Goal: Task Accomplishment & Management: Complete application form

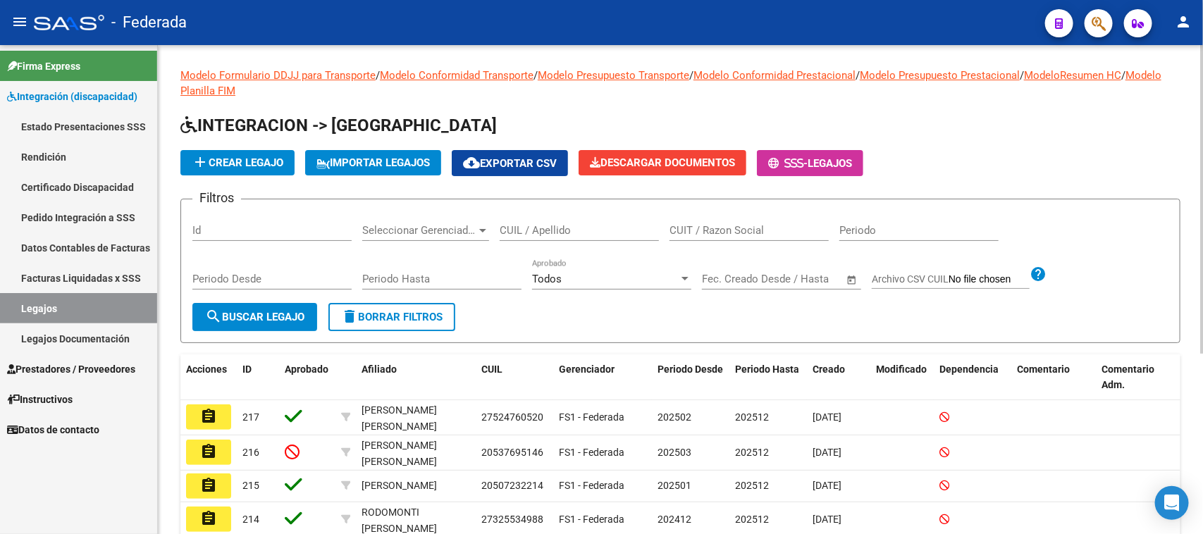
click at [530, 219] on div "CUIL / Apellido" at bounding box center [579, 226] width 159 height 30
paste input "23523641239"
type input "23523641239"
click at [252, 324] on button "search Buscar Legajo" at bounding box center [254, 317] width 125 height 28
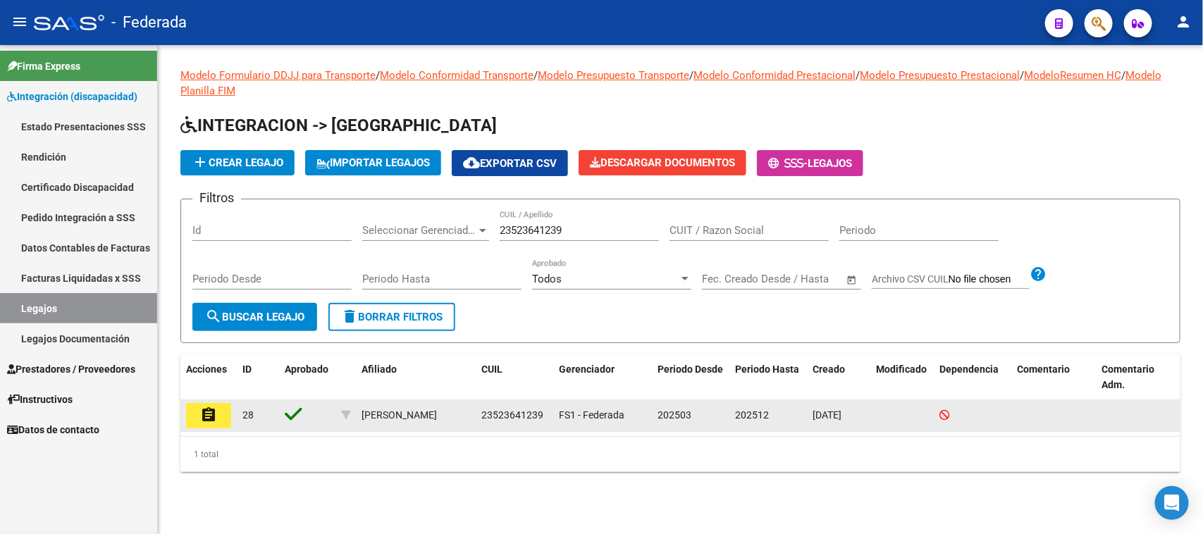
click at [210, 416] on mat-icon "assignment" at bounding box center [208, 415] width 17 height 17
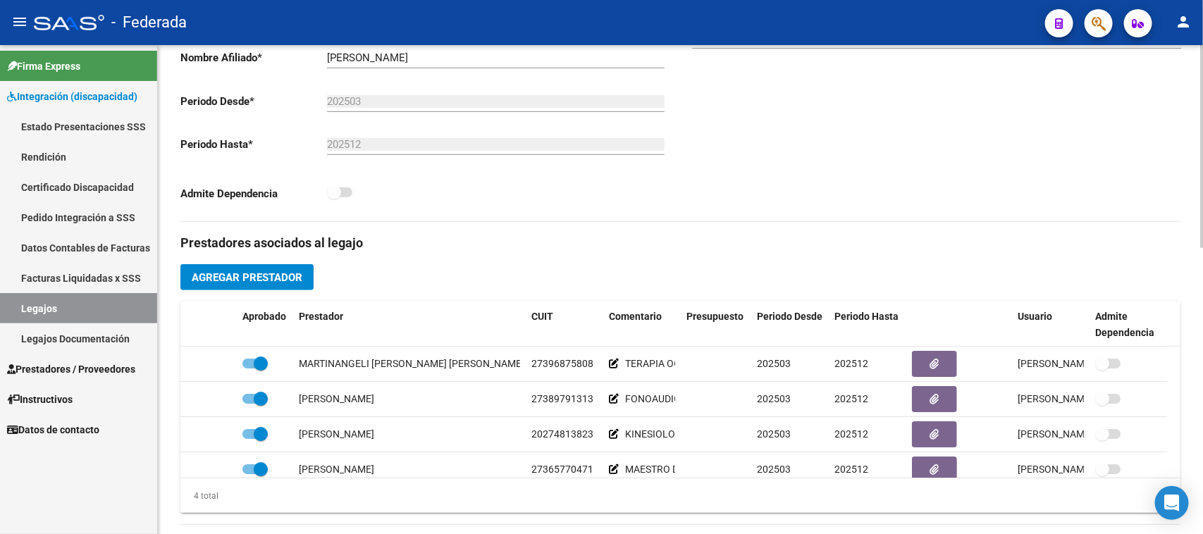
scroll to position [352, 0]
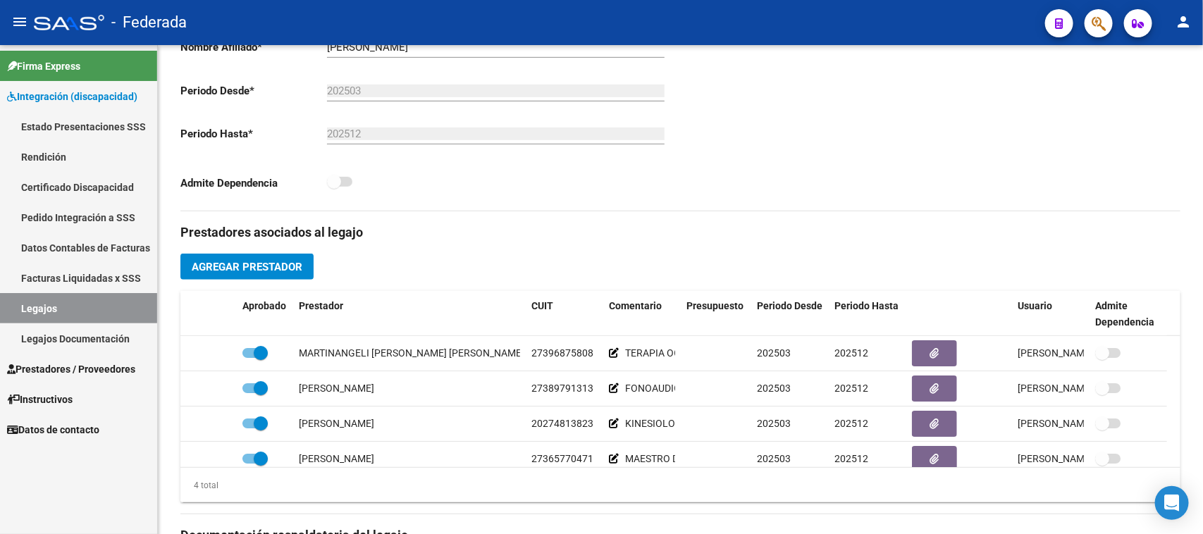
click at [106, 303] on link "Legajos" at bounding box center [78, 308] width 157 height 30
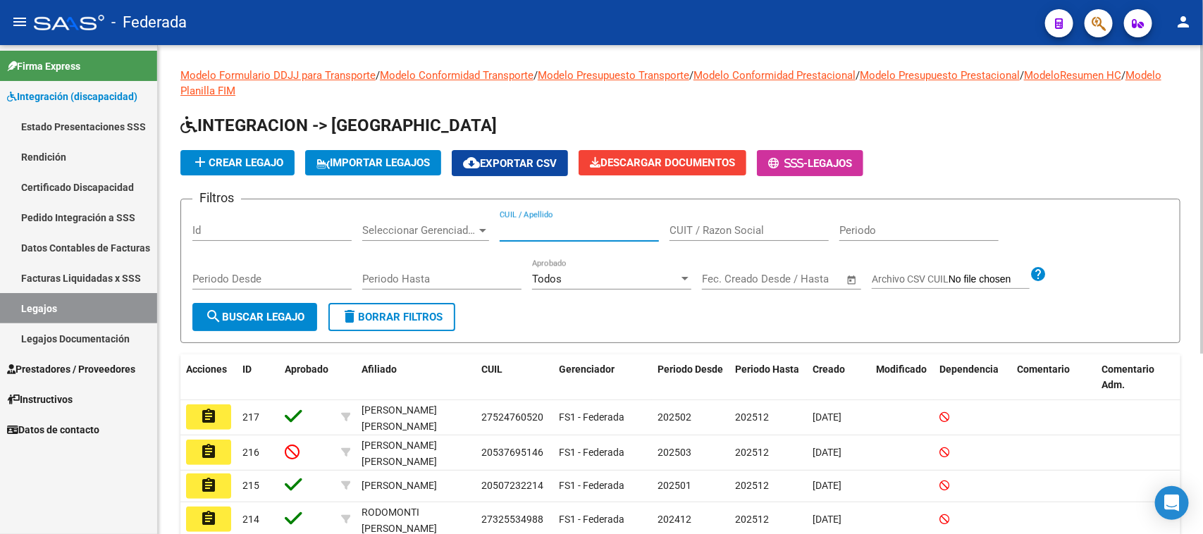
click at [555, 233] on input "CUIL / Apellido" at bounding box center [579, 230] width 159 height 13
paste input "27576106691"
type input "27576106691"
click at [272, 305] on button "search Buscar Legajo" at bounding box center [254, 317] width 125 height 28
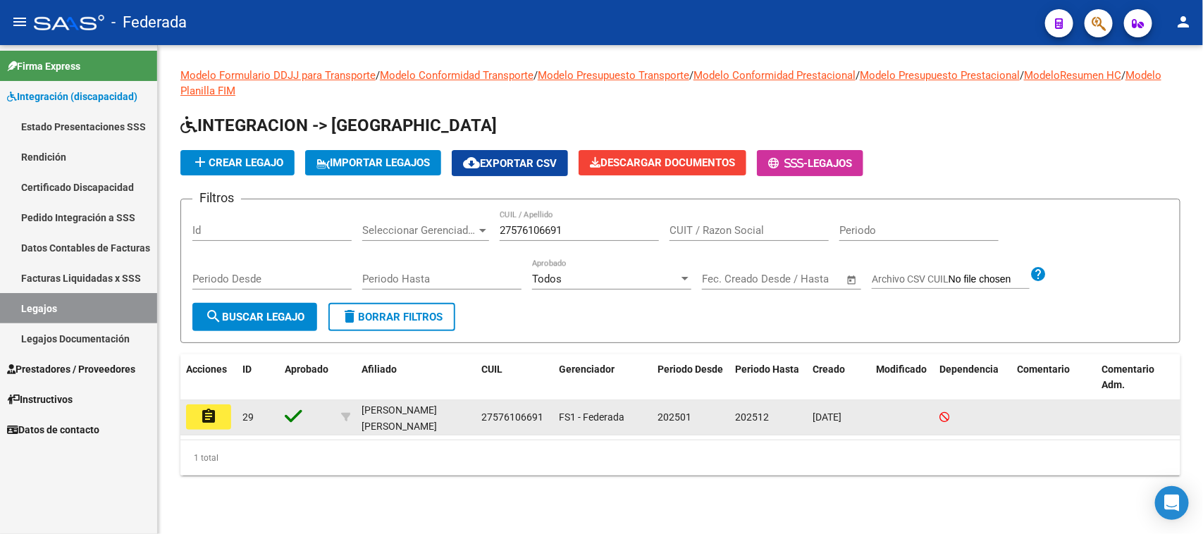
click at [212, 412] on mat-icon "assignment" at bounding box center [208, 416] width 17 height 17
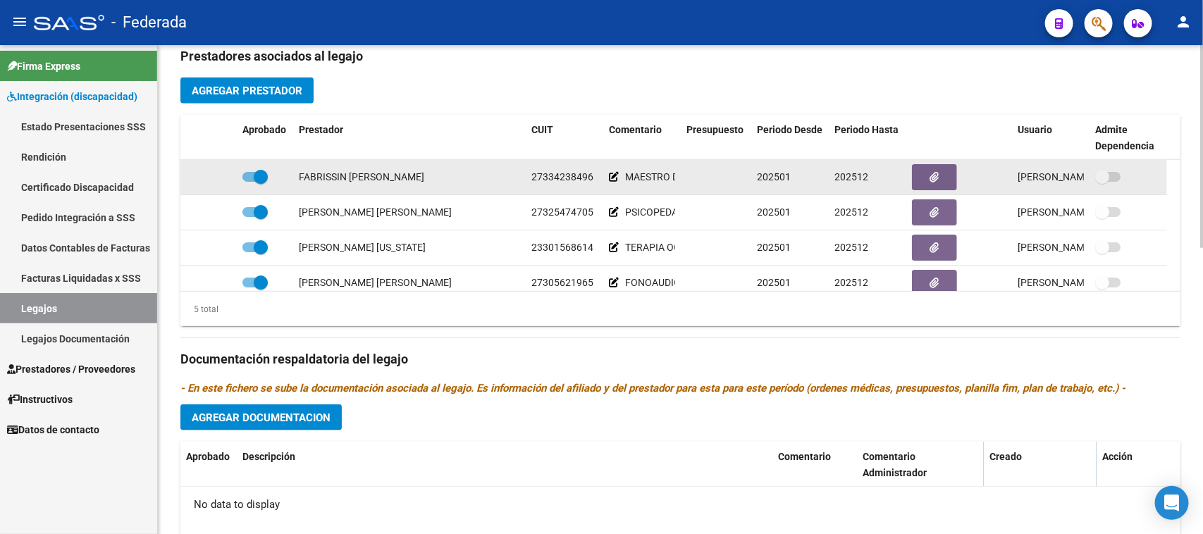
click at [548, 180] on span "27334238496" at bounding box center [562, 176] width 62 height 11
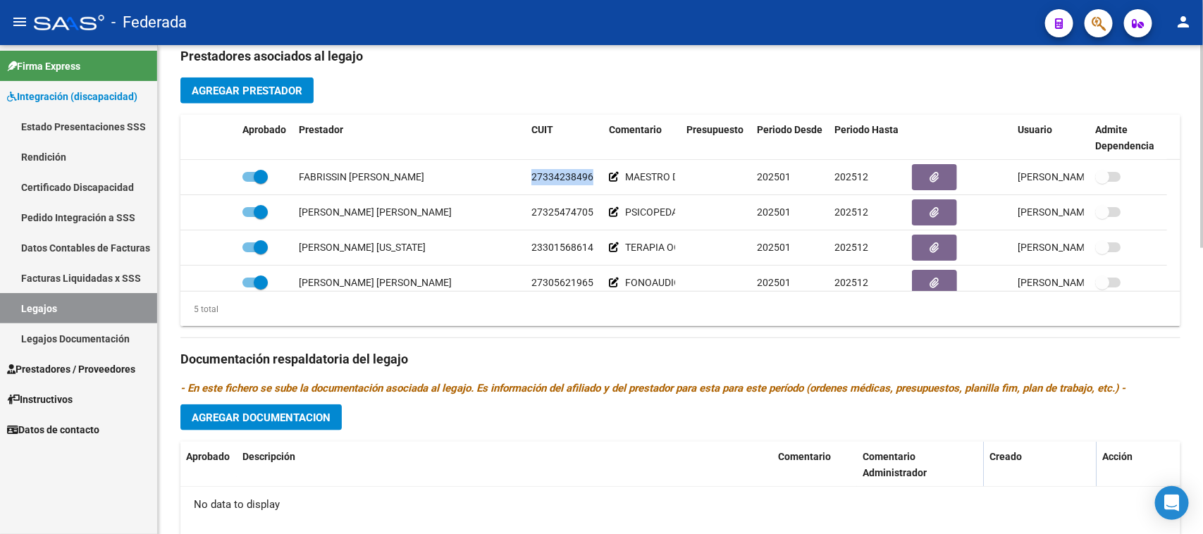
copy span "27334238496"
click at [275, 89] on span "Agregar Prestador" at bounding box center [247, 91] width 111 height 13
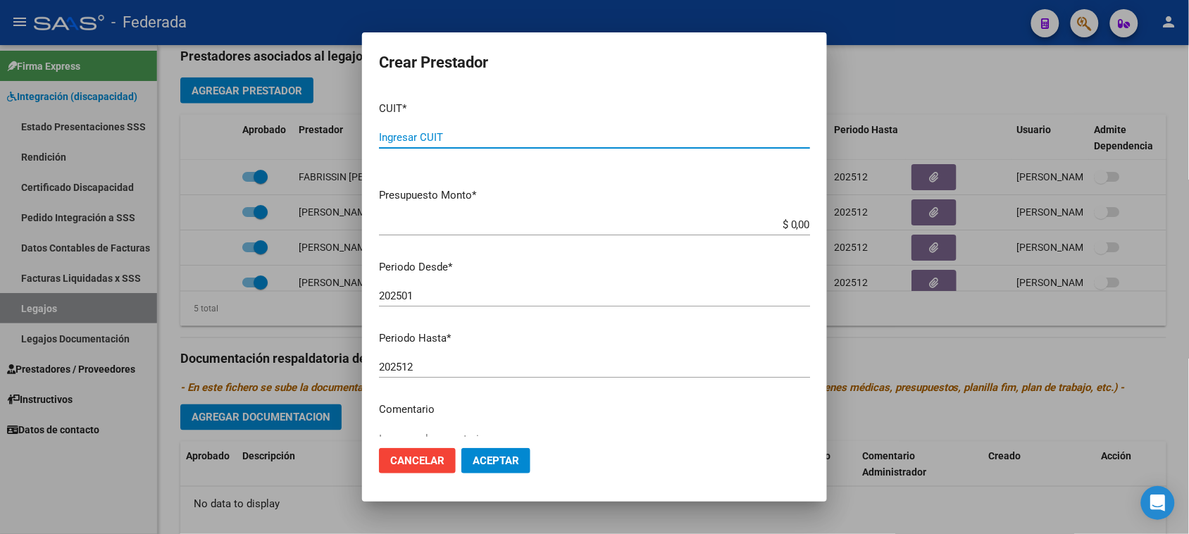
paste input "27-33423849-6"
type input "27-33423849-6"
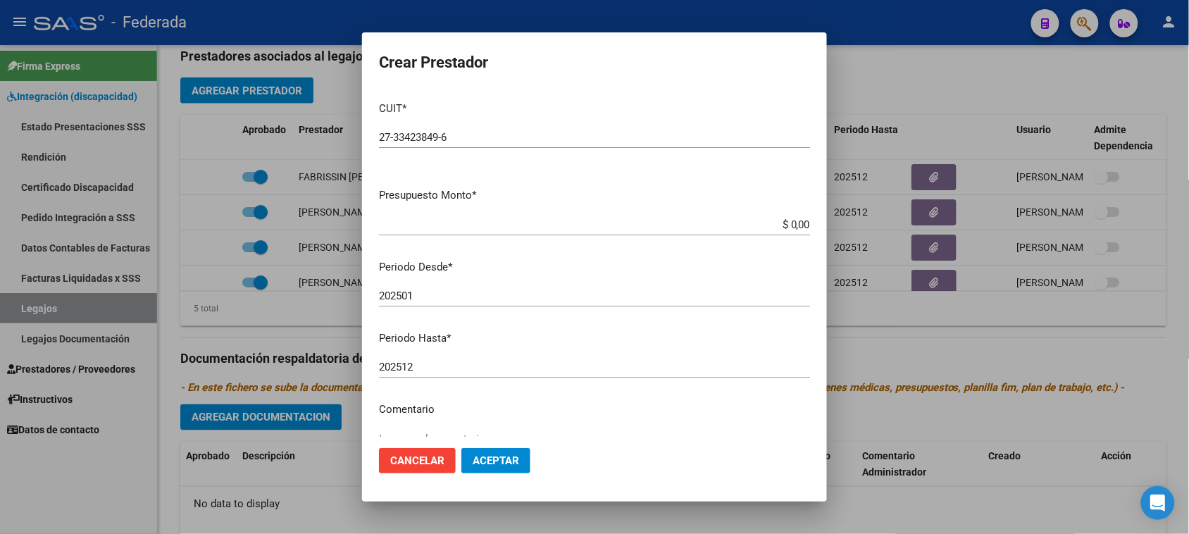
click at [469, 304] on div "202501 Ingresar el periodo" at bounding box center [594, 295] width 431 height 21
click at [462, 223] on input "$ 0,00" at bounding box center [594, 224] width 431 height 13
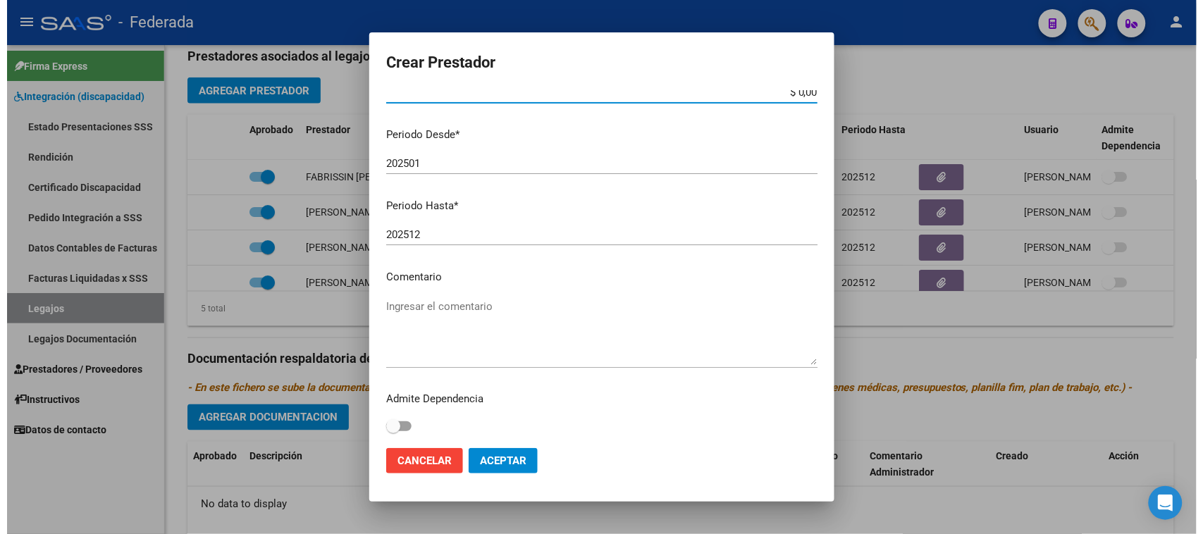
scroll to position [135, 0]
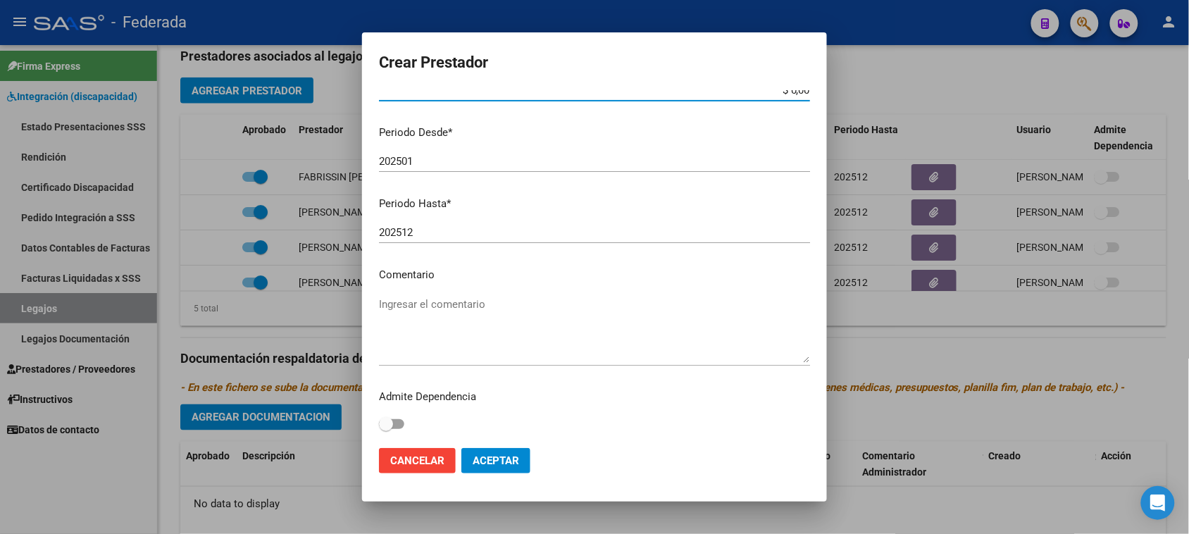
click at [466, 326] on textarea "Ingresar el comentario" at bounding box center [594, 330] width 431 height 66
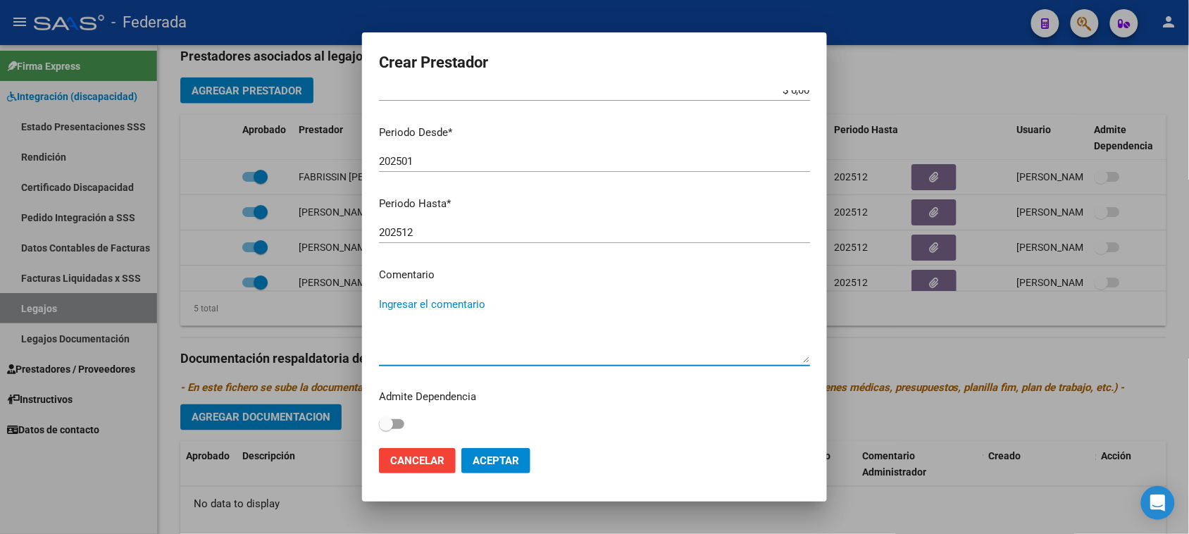
click at [432, 464] on span "Cancelar" at bounding box center [417, 460] width 54 height 13
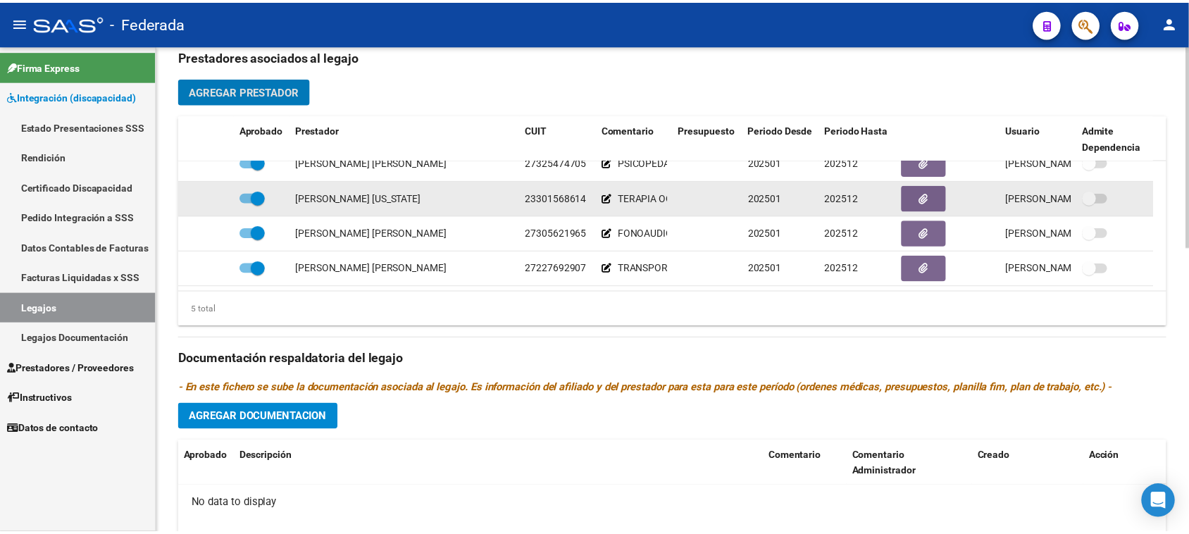
scroll to position [0, 0]
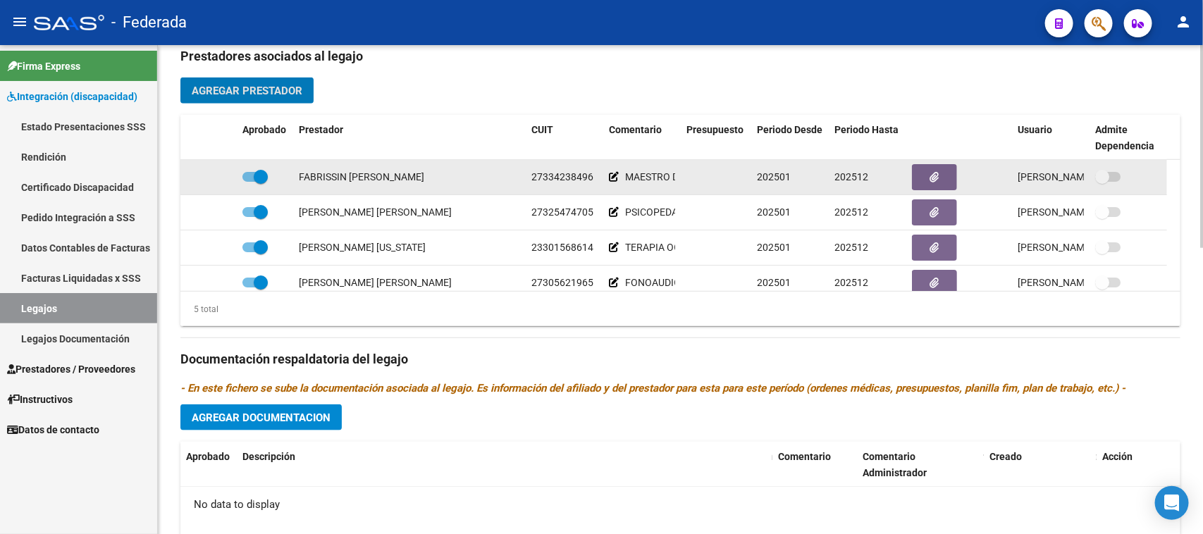
click at [564, 173] on span "27334238496" at bounding box center [562, 176] width 62 height 11
copy span "27334238496"
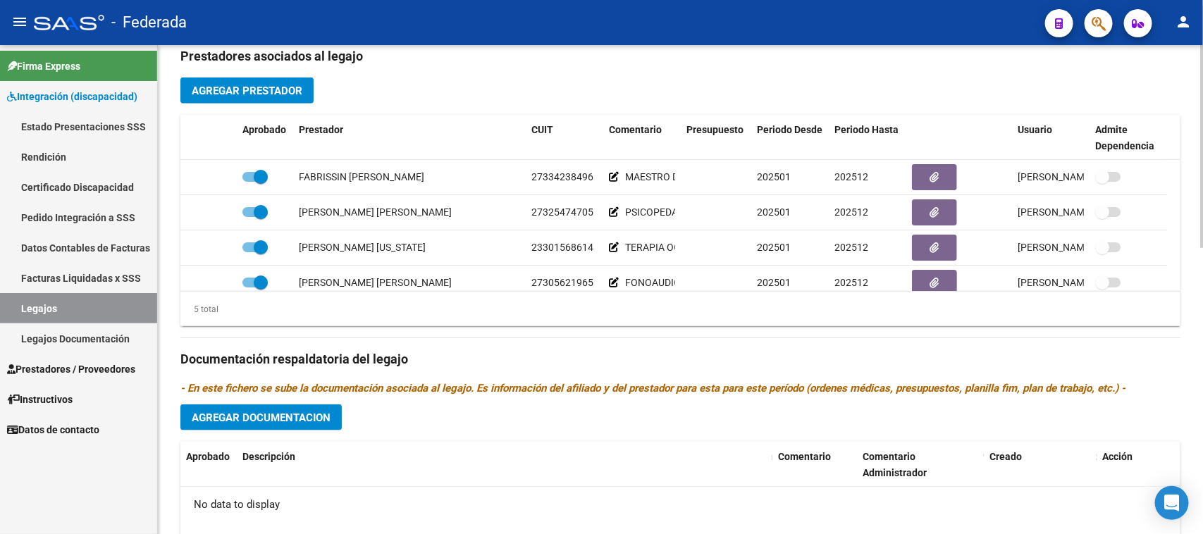
click at [308, 99] on button "Agregar Prestador" at bounding box center [246, 91] width 133 height 26
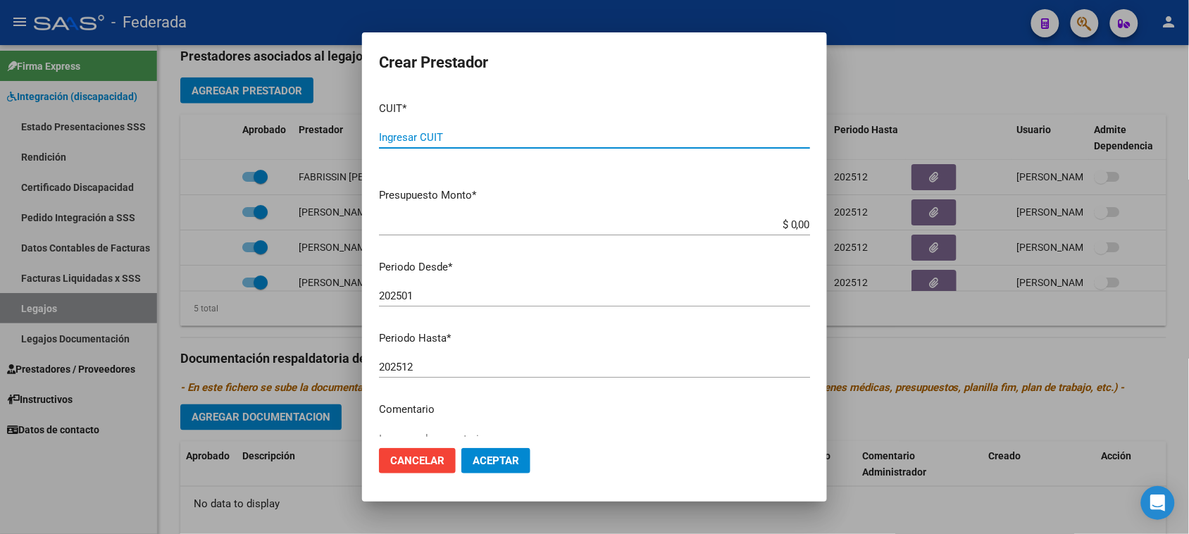
paste input "27-33423849-6"
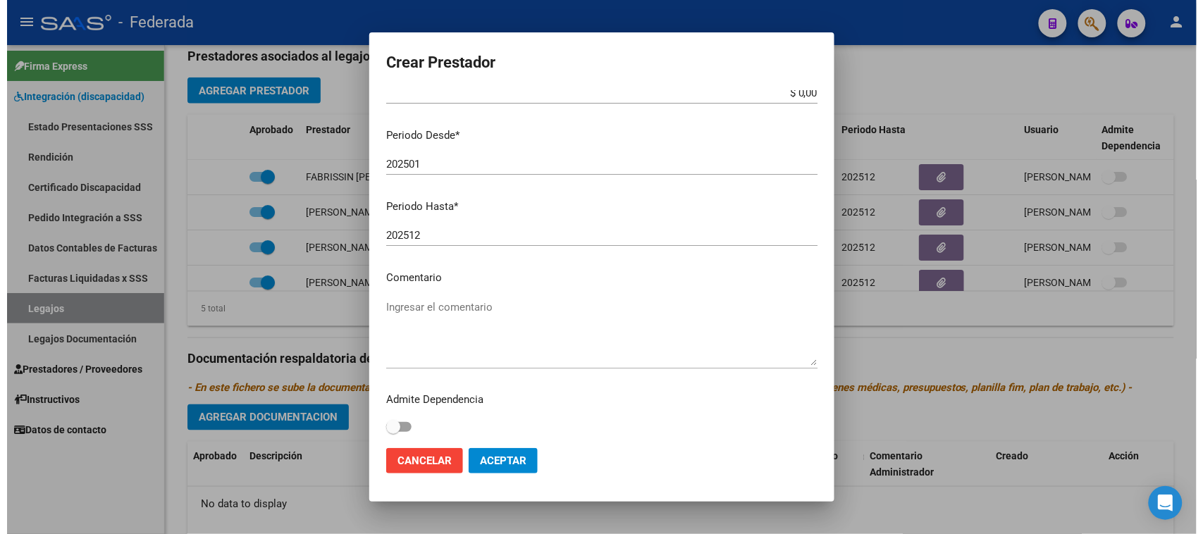
scroll to position [135, 0]
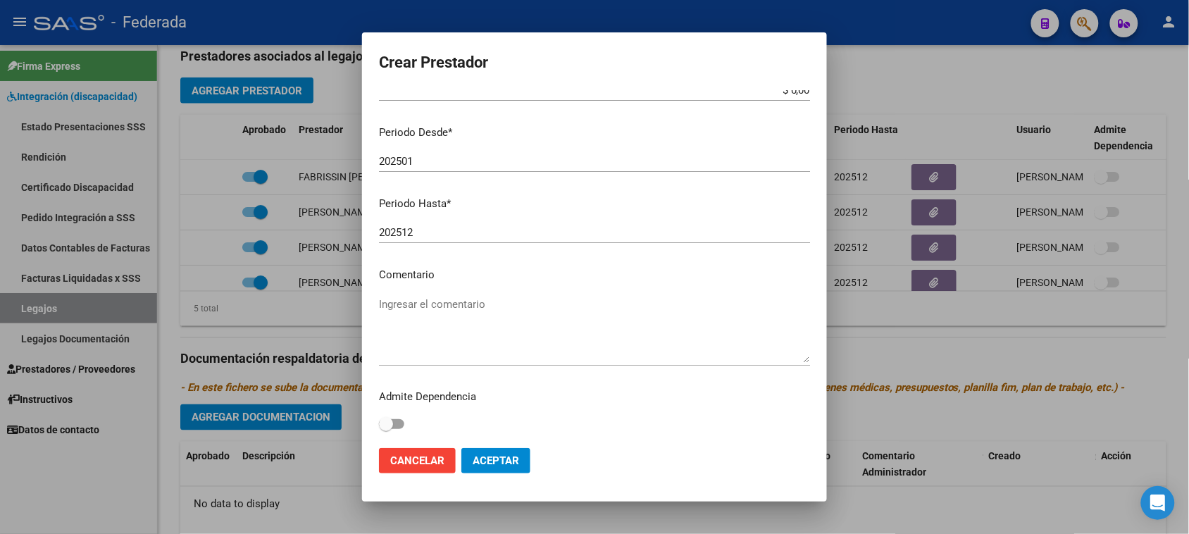
type input "27-33423849-6"
click at [486, 459] on span "Aceptar" at bounding box center [496, 460] width 47 height 13
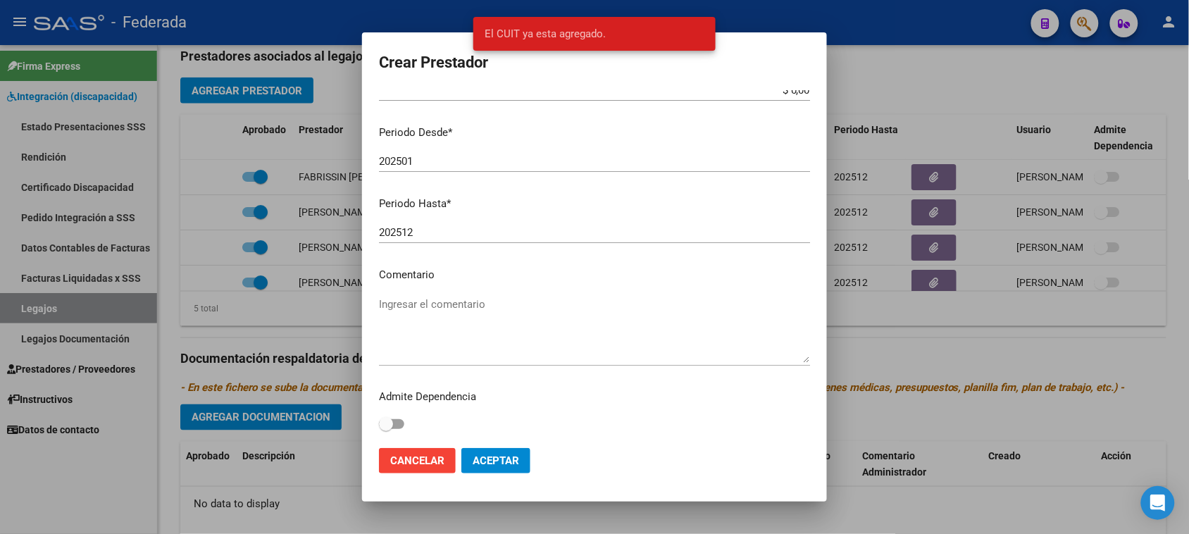
click at [424, 455] on span "Cancelar" at bounding box center [417, 460] width 54 height 13
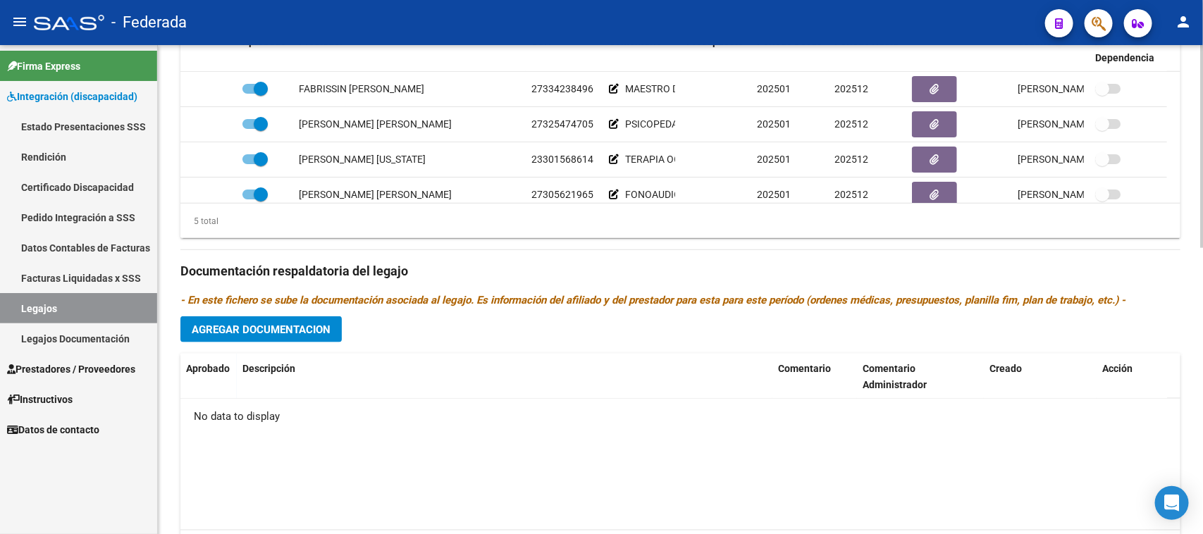
scroll to position [528, 0]
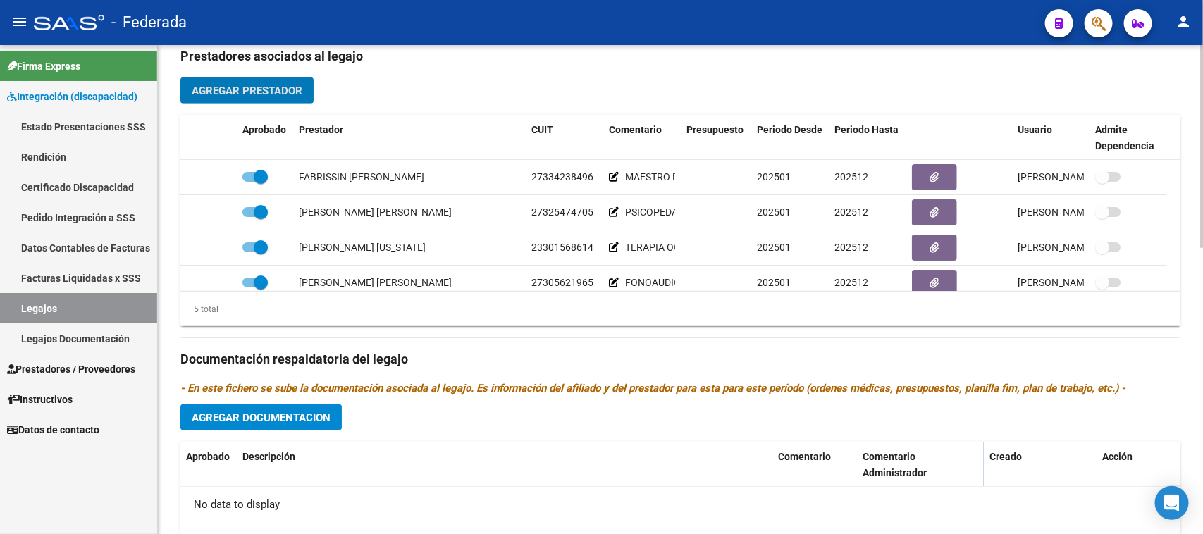
click at [299, 90] on span "Agregar Prestador" at bounding box center [247, 91] width 111 height 13
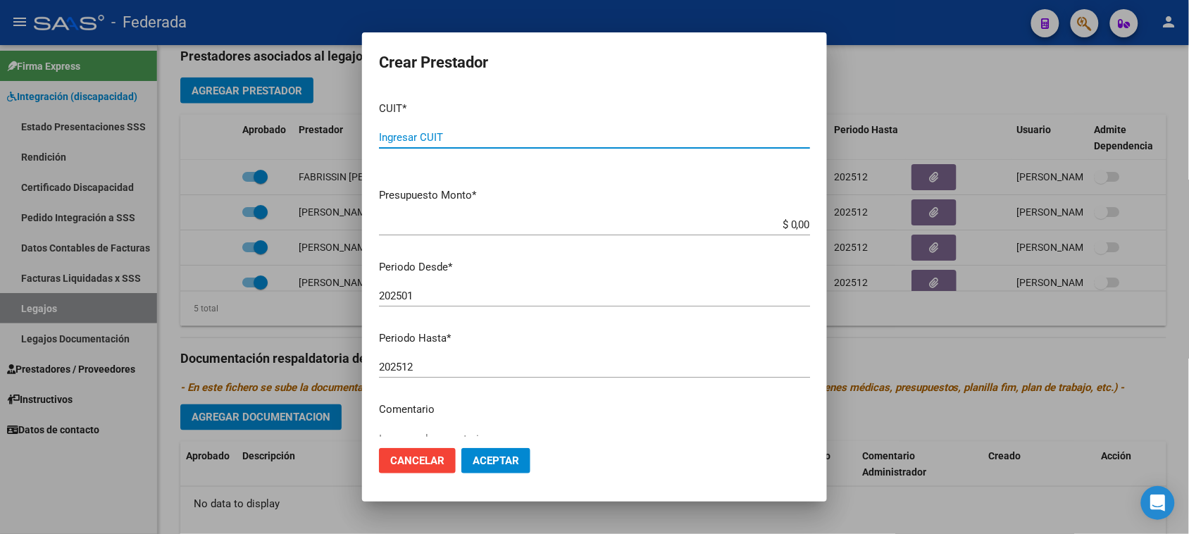
paste input "27-25795446-9"
type input "27-25795446-9"
click at [424, 466] on span "Cancelar" at bounding box center [417, 460] width 54 height 13
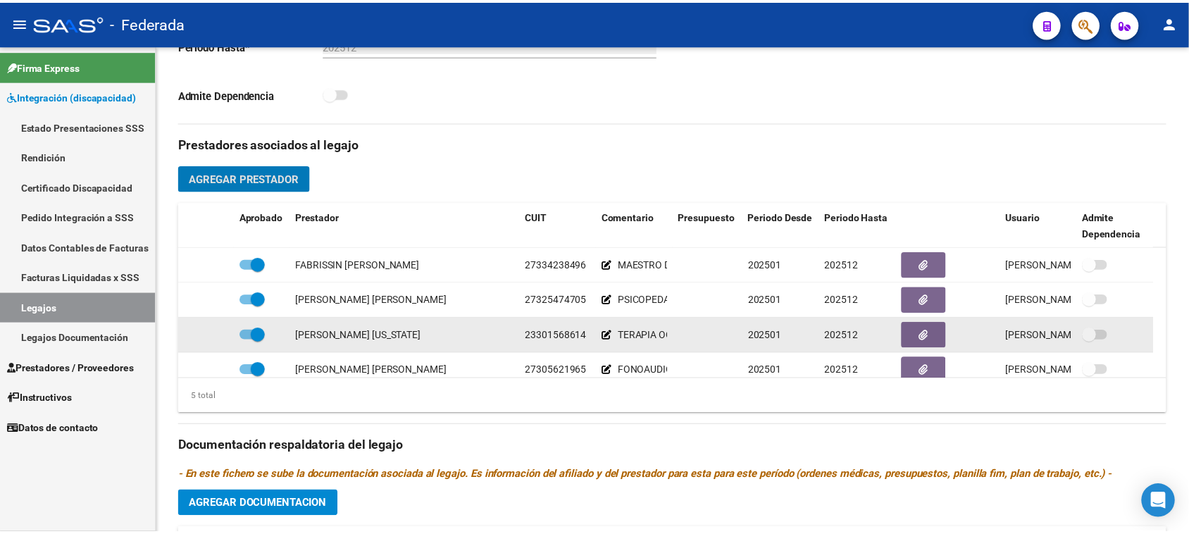
scroll to position [352, 0]
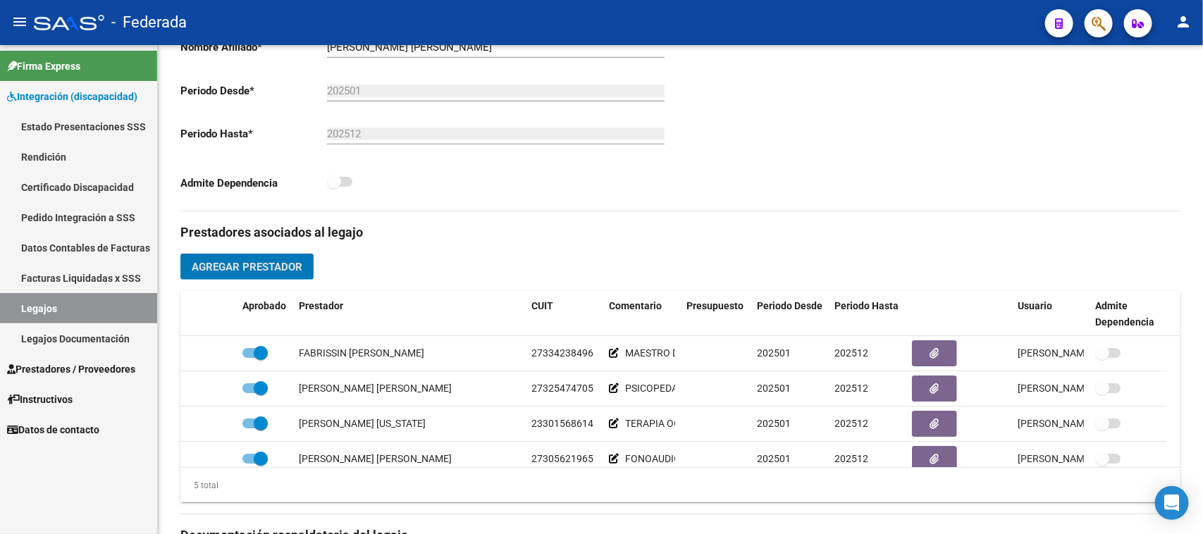
click at [287, 269] on span "Agregar Prestador" at bounding box center [247, 267] width 111 height 13
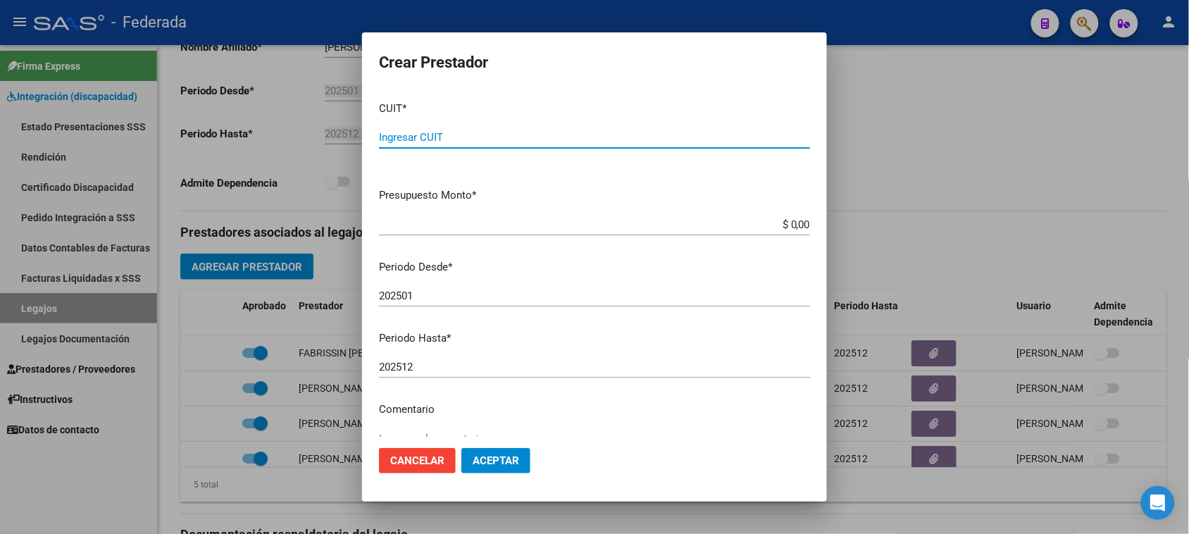
paste input "27-25795446-9"
type input "27-25795446-9"
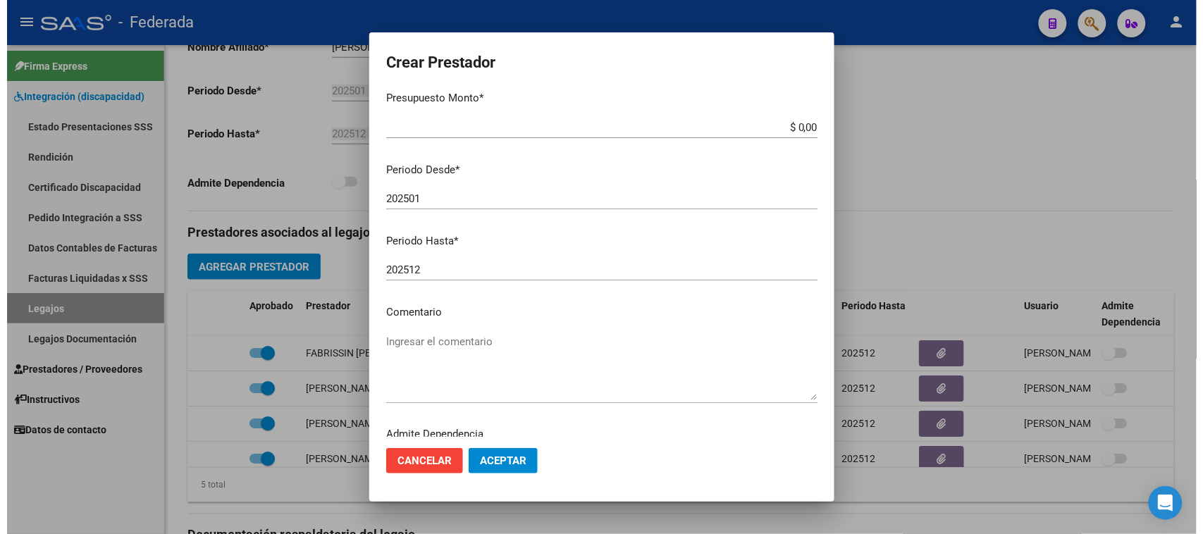
scroll to position [135, 0]
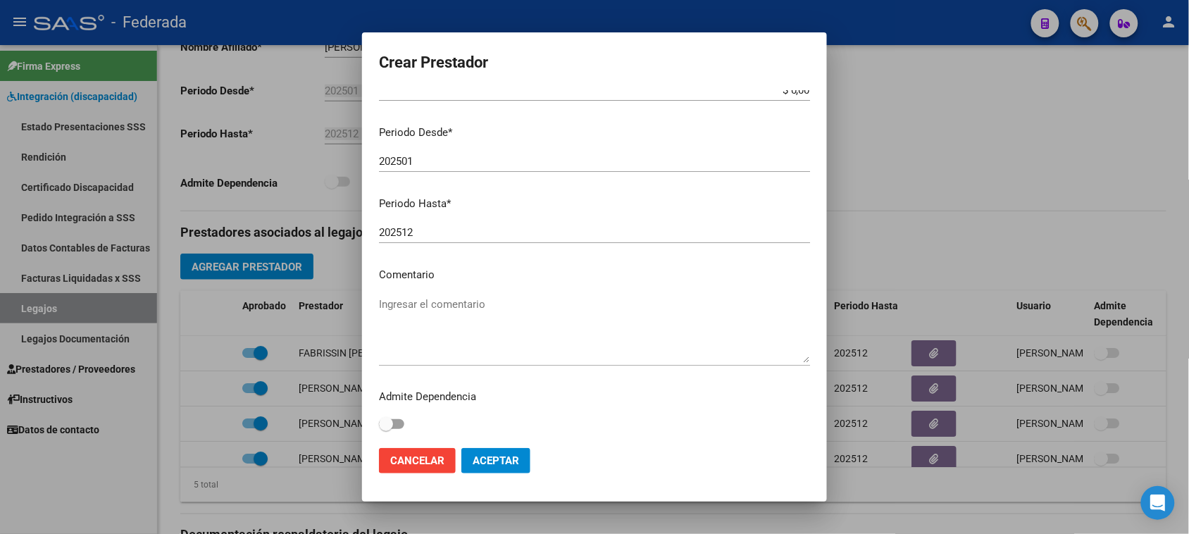
click at [449, 290] on mat-dialog-content "CUIT * 27-25795446-9 Ingresar CUIT ARCA [PERSON_NAME] Presupuesto Monto * $ 0,0…" at bounding box center [594, 263] width 465 height 347
click at [452, 309] on textarea "Ingresar el comentario" at bounding box center [594, 330] width 431 height 66
paste textarea "PSICOLOGÍA"
type textarea "PSICOLOGÍA"
click at [478, 459] on span "Aceptar" at bounding box center [496, 460] width 47 height 13
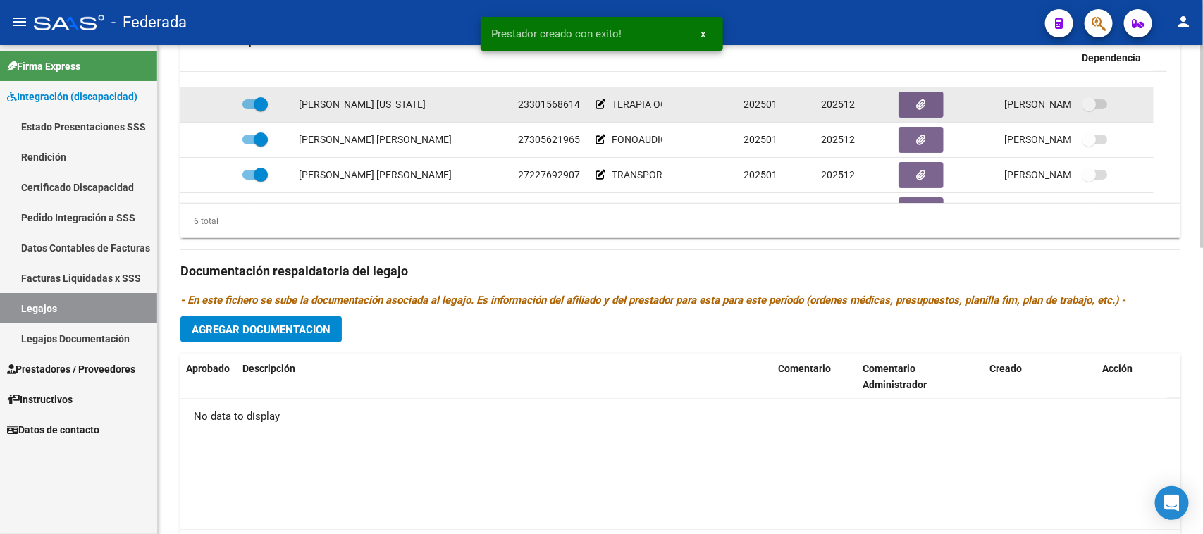
scroll to position [85, 0]
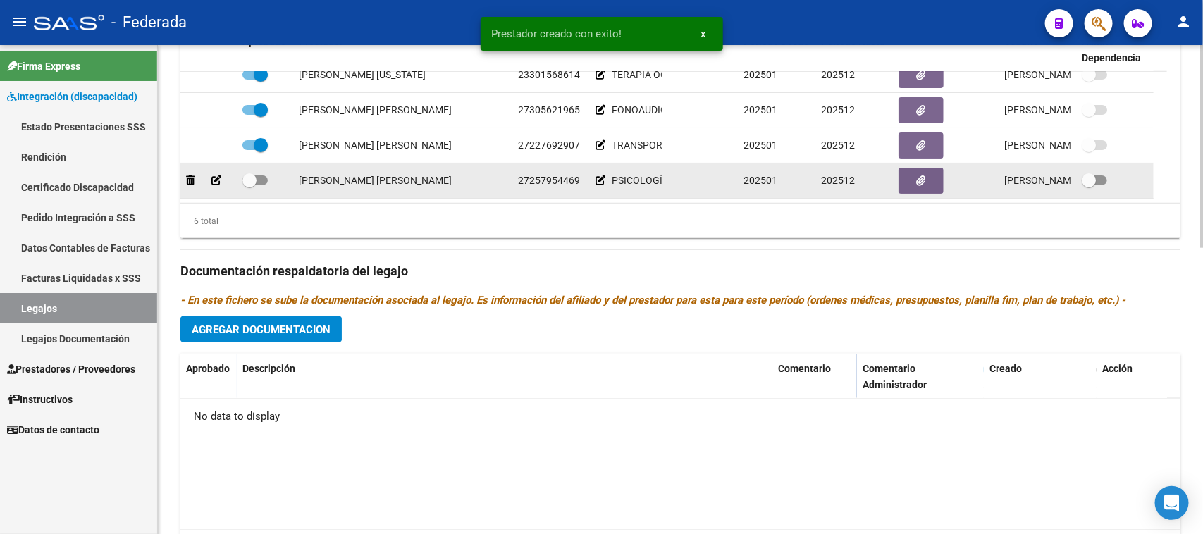
click at [255, 177] on span at bounding box center [249, 180] width 14 height 14
click at [249, 185] on input "checkbox" at bounding box center [249, 185] width 1 height 1
checkbox input "true"
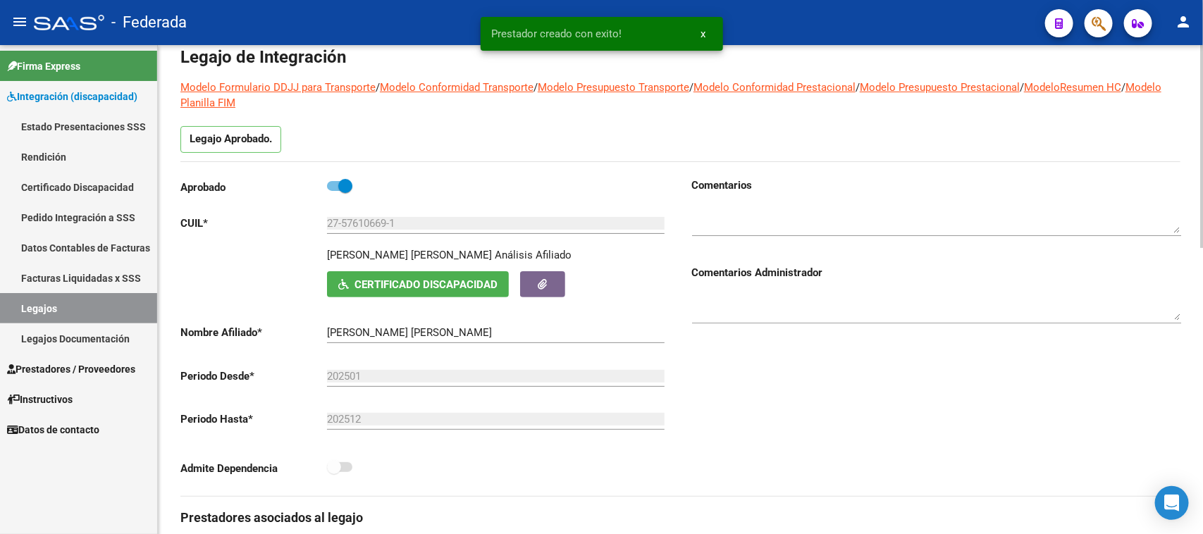
scroll to position [0, 0]
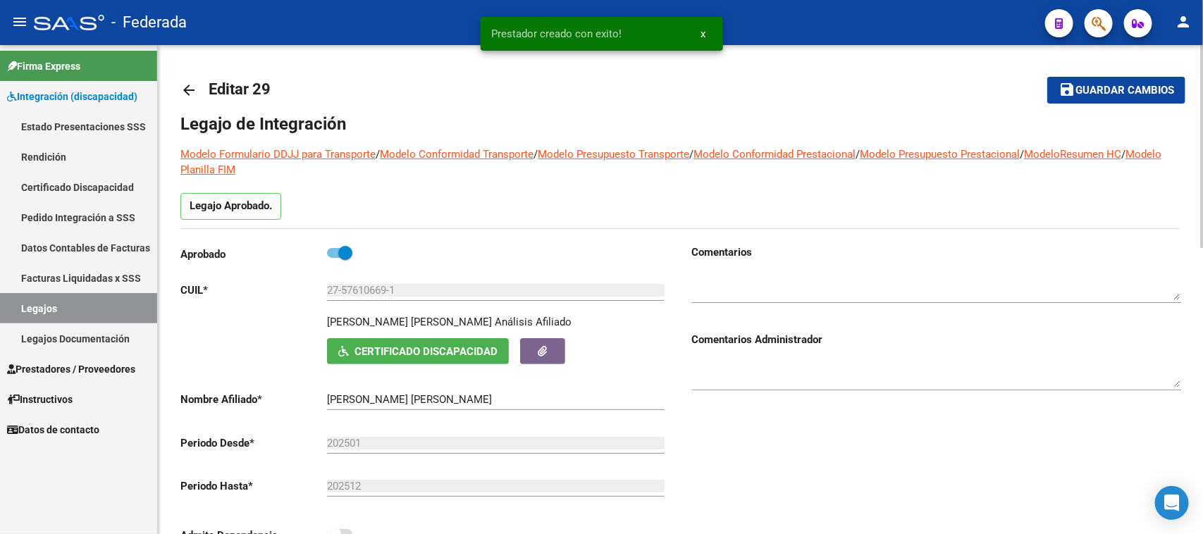
click at [1074, 86] on mat-icon "save" at bounding box center [1066, 89] width 17 height 17
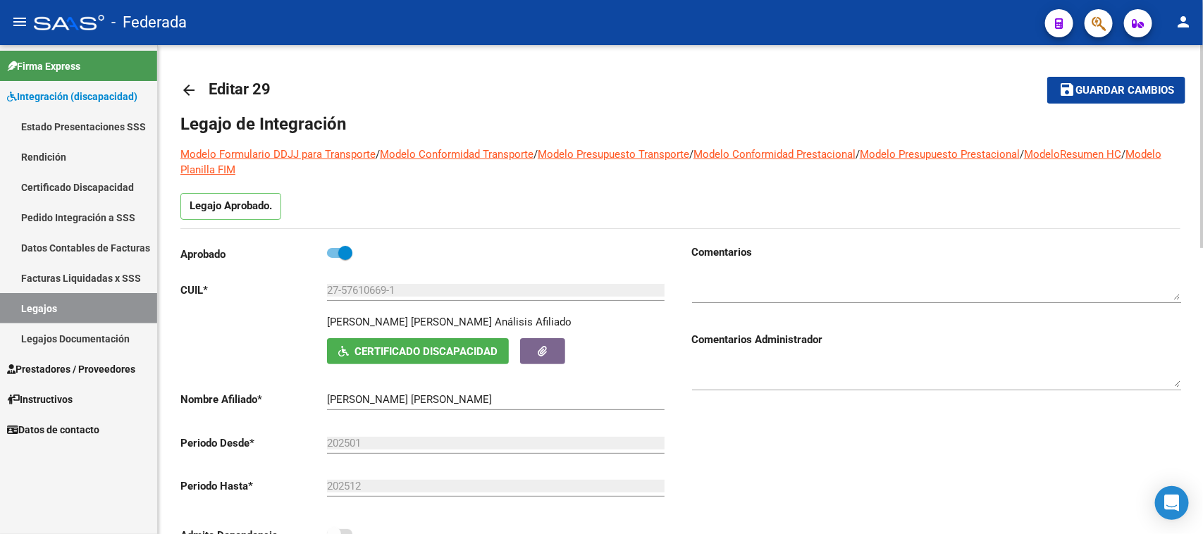
click at [1096, 85] on span "Guardar cambios" at bounding box center [1124, 91] width 99 height 13
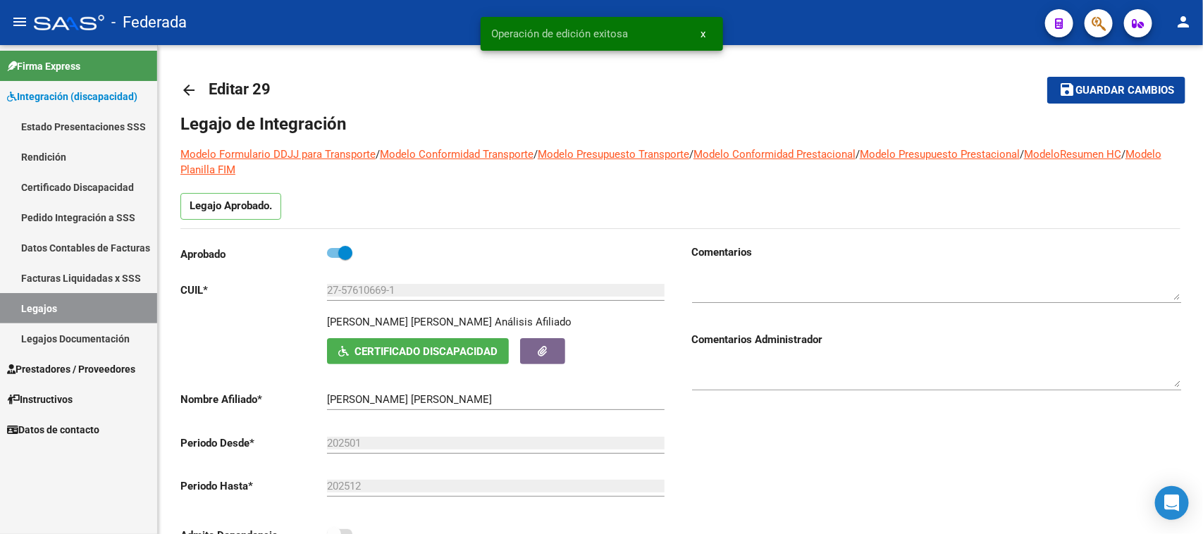
click at [97, 301] on link "Legajos" at bounding box center [78, 308] width 157 height 30
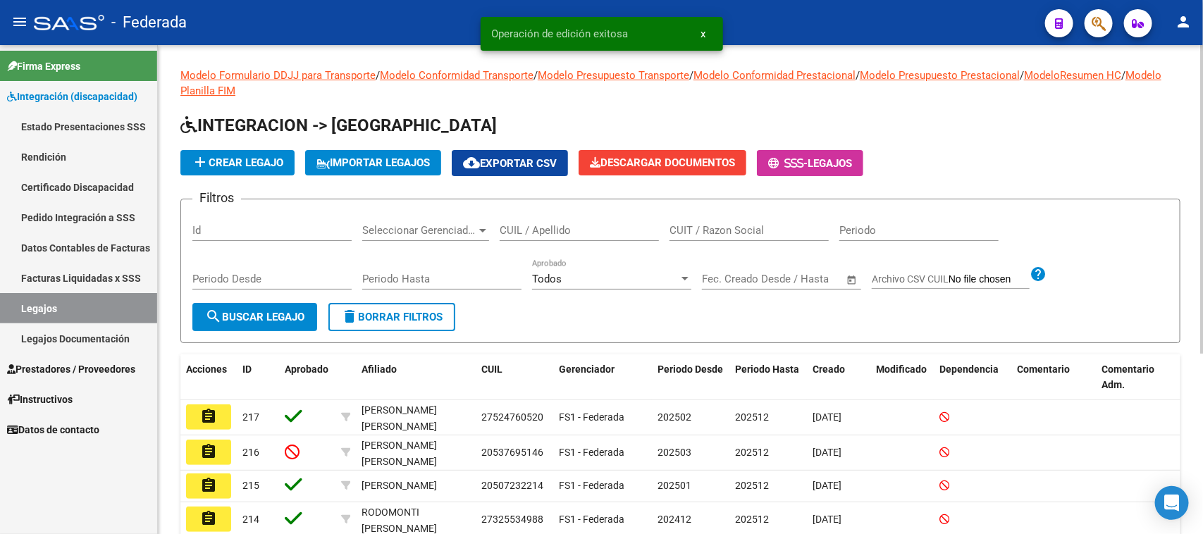
click at [558, 234] on input "CUIL / Apellido" at bounding box center [579, 230] width 159 height 13
paste input "27593209194"
type input "27593209194"
click at [273, 311] on span "search Buscar Legajo" at bounding box center [254, 317] width 99 height 13
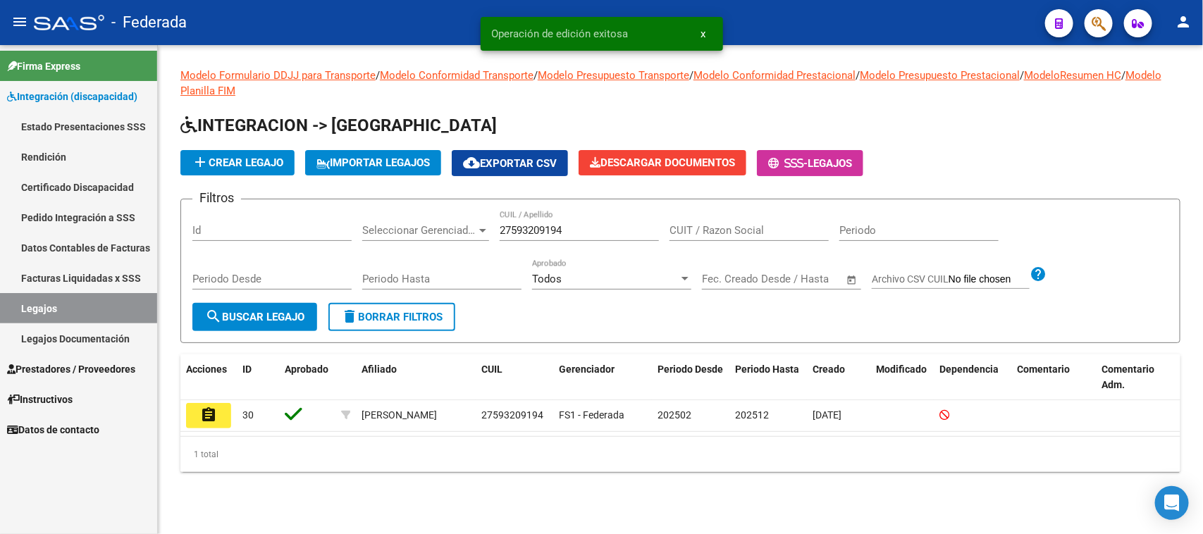
click at [212, 414] on mat-icon "assignment" at bounding box center [208, 415] width 17 height 17
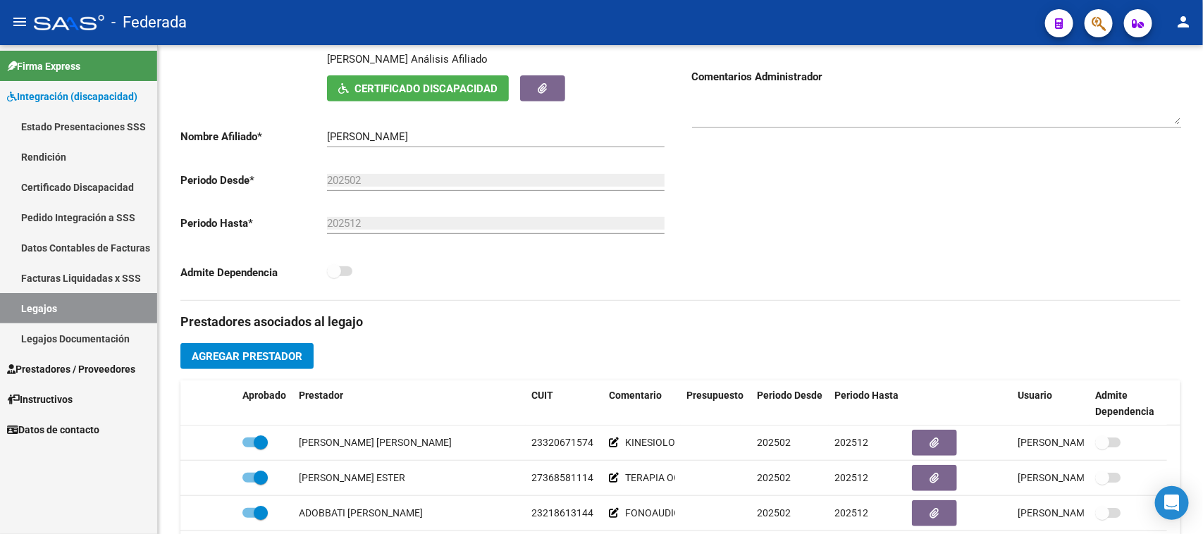
scroll to position [440, 0]
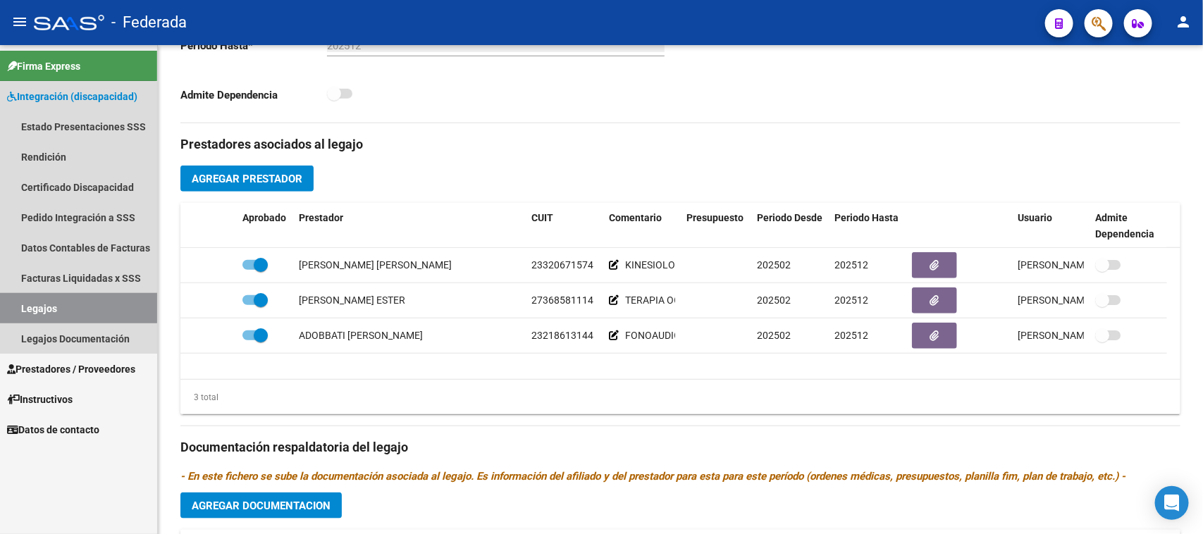
click at [73, 299] on link "Legajos" at bounding box center [78, 308] width 157 height 30
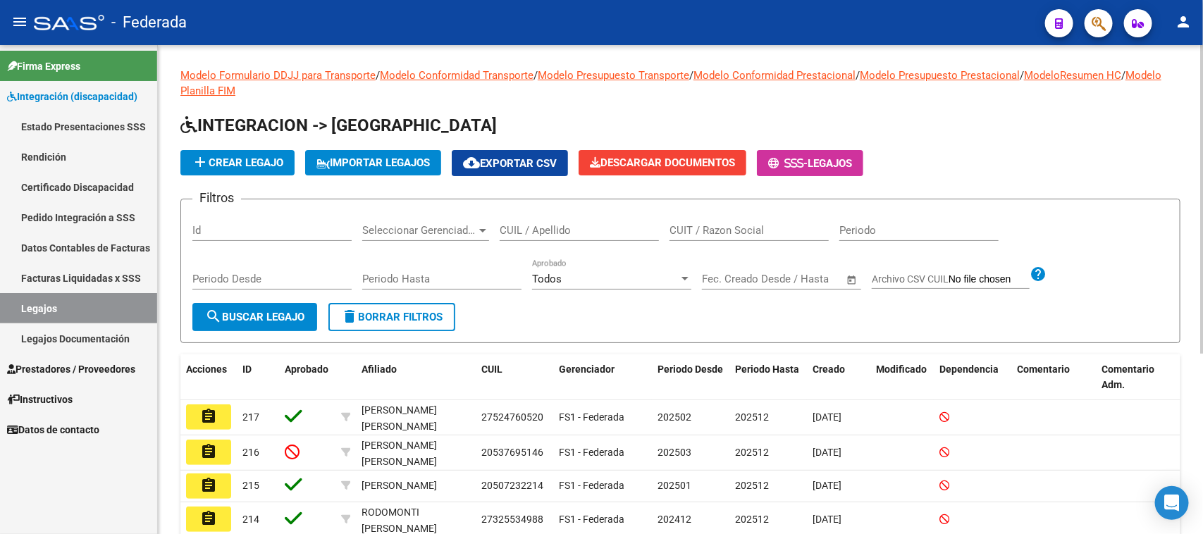
click at [569, 235] on input "CUIL / Apellido" at bounding box center [579, 230] width 159 height 13
paste input "27593209194"
type input "27593209194"
click at [275, 315] on span "search Buscar Legajo" at bounding box center [254, 317] width 99 height 13
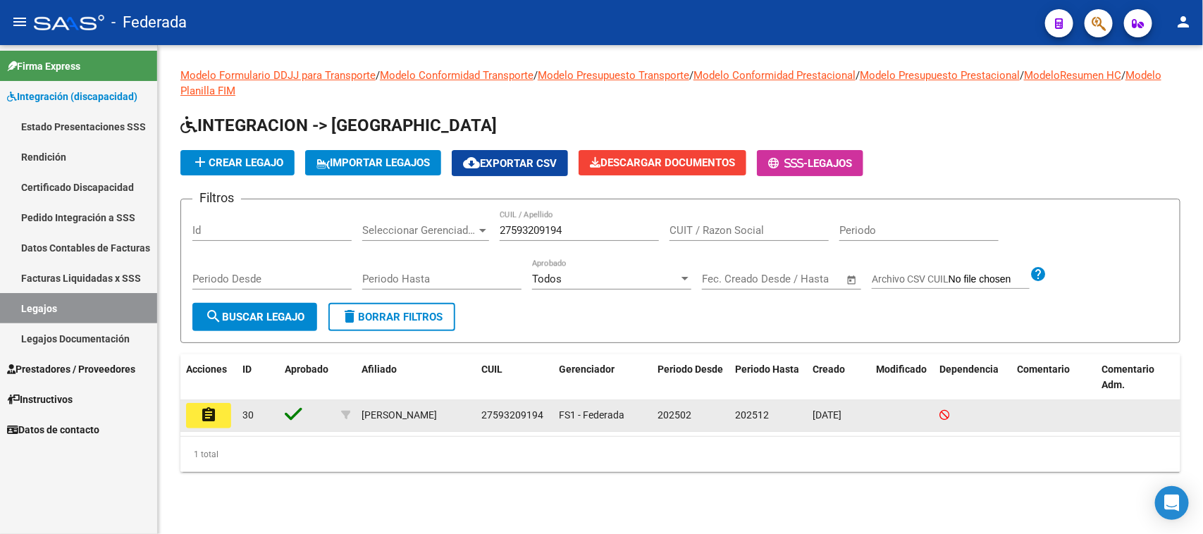
click at [211, 417] on mat-icon "assignment" at bounding box center [208, 415] width 17 height 17
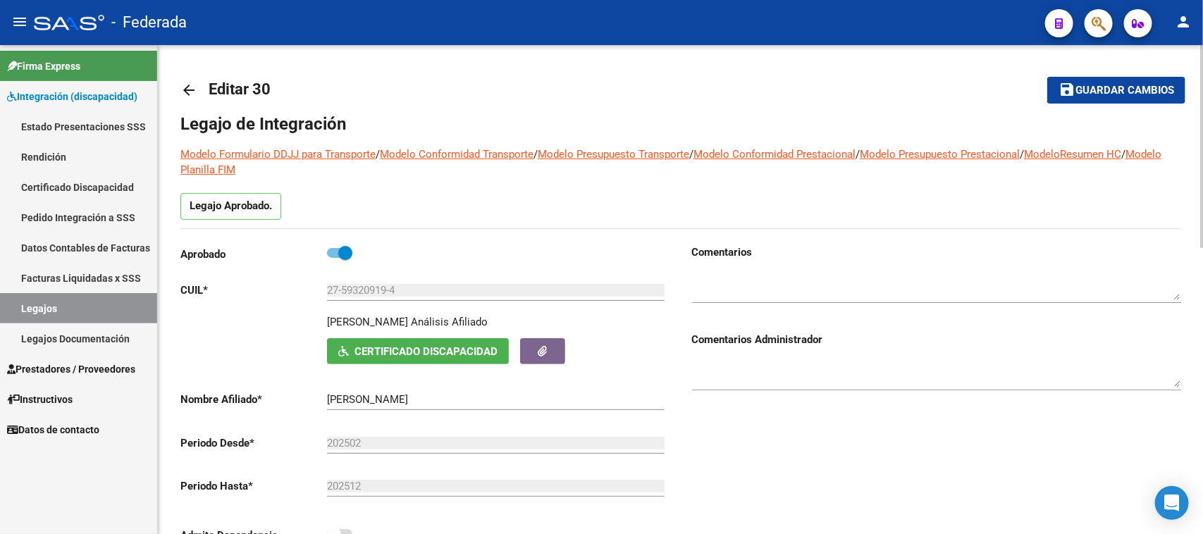
click at [111, 301] on link "Legajos" at bounding box center [78, 308] width 157 height 30
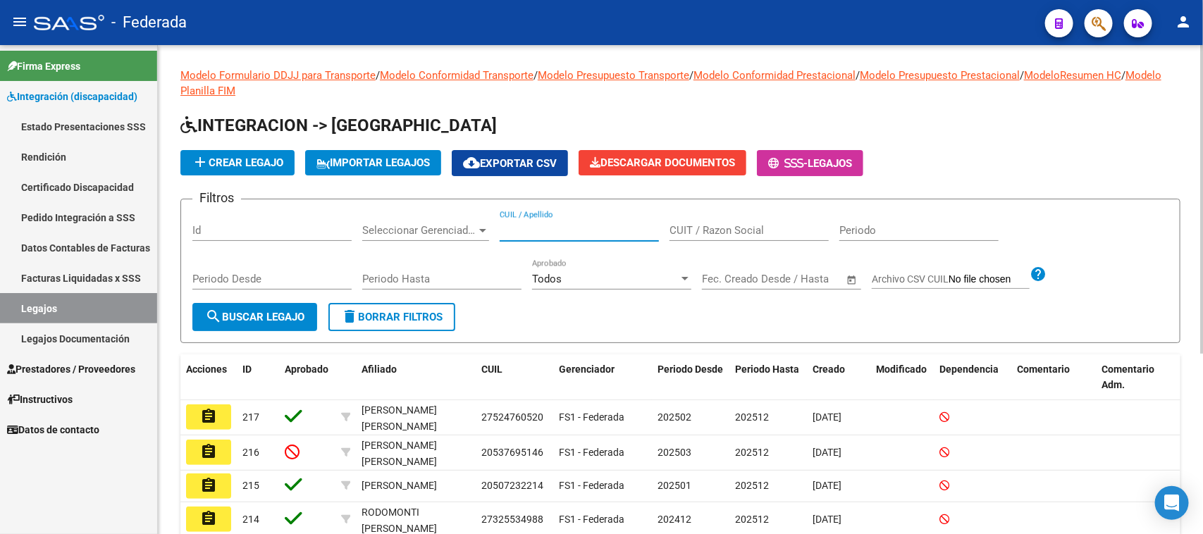
click at [555, 229] on input "CUIL / Apellido" at bounding box center [579, 230] width 159 height 13
paste input "27474778466"
type input "27474778466"
click at [280, 316] on span "search Buscar Legajo" at bounding box center [254, 317] width 99 height 13
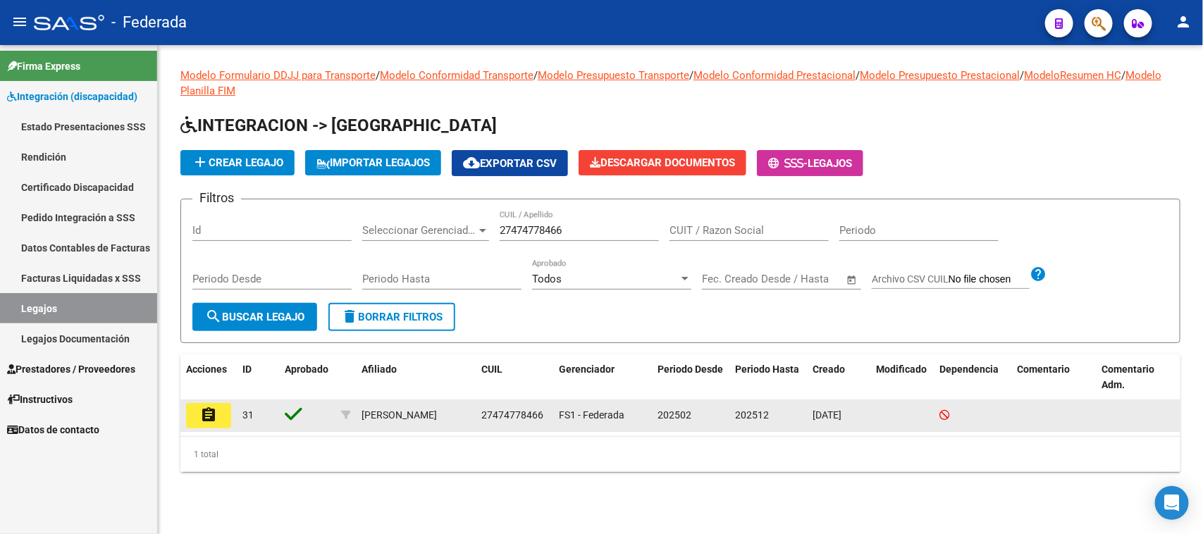
click at [212, 412] on mat-icon "assignment" at bounding box center [208, 415] width 17 height 17
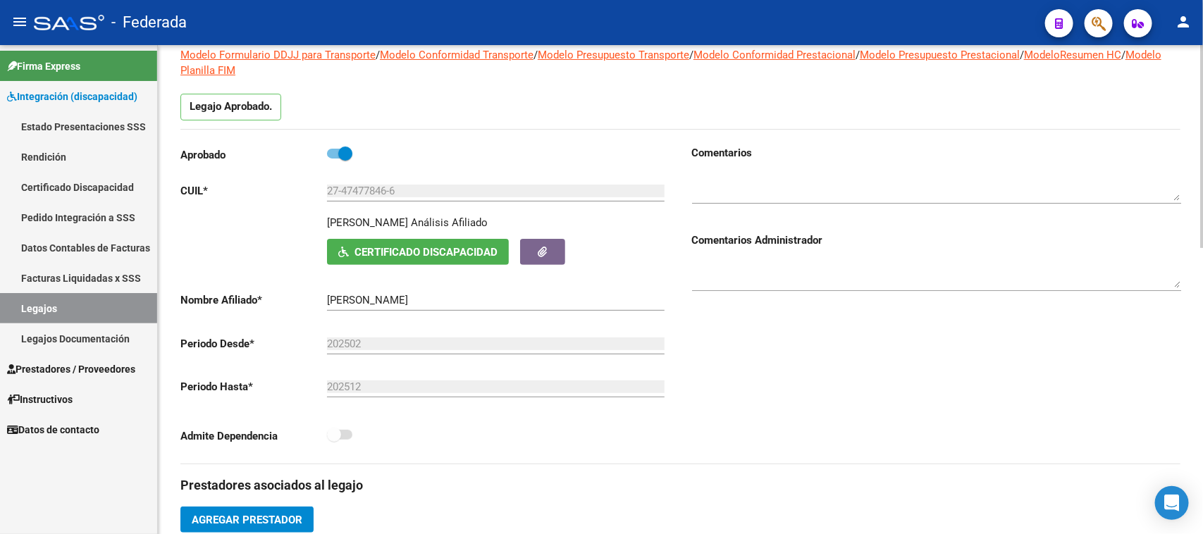
scroll to position [88, 0]
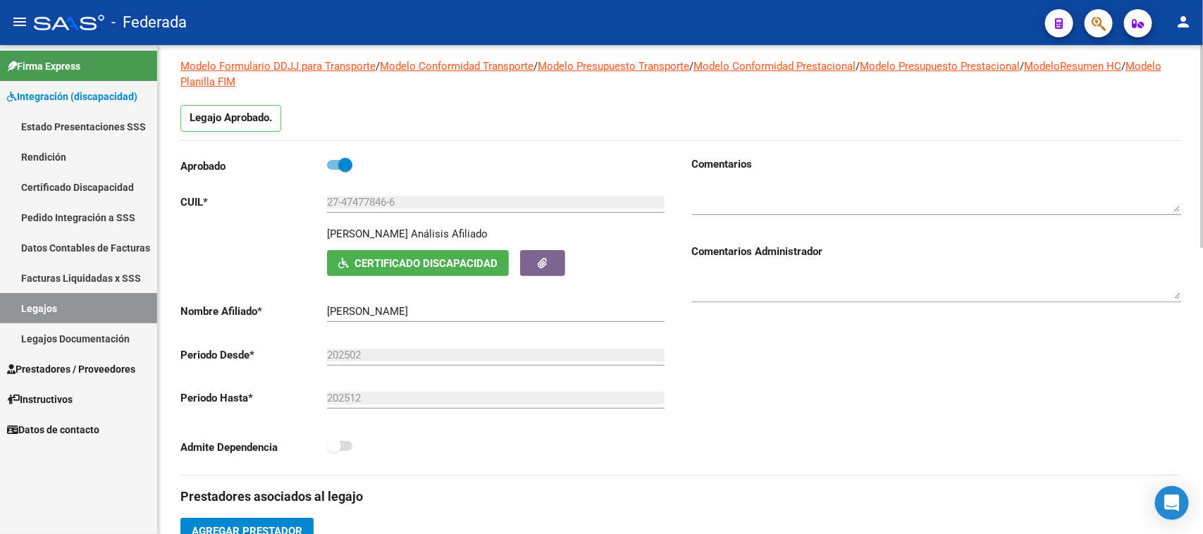
click at [347, 230] on p "[PERSON_NAME]" at bounding box center [367, 234] width 81 height 16
copy p "[PERSON_NAME]"
click at [82, 304] on link "Legajos" at bounding box center [78, 308] width 157 height 30
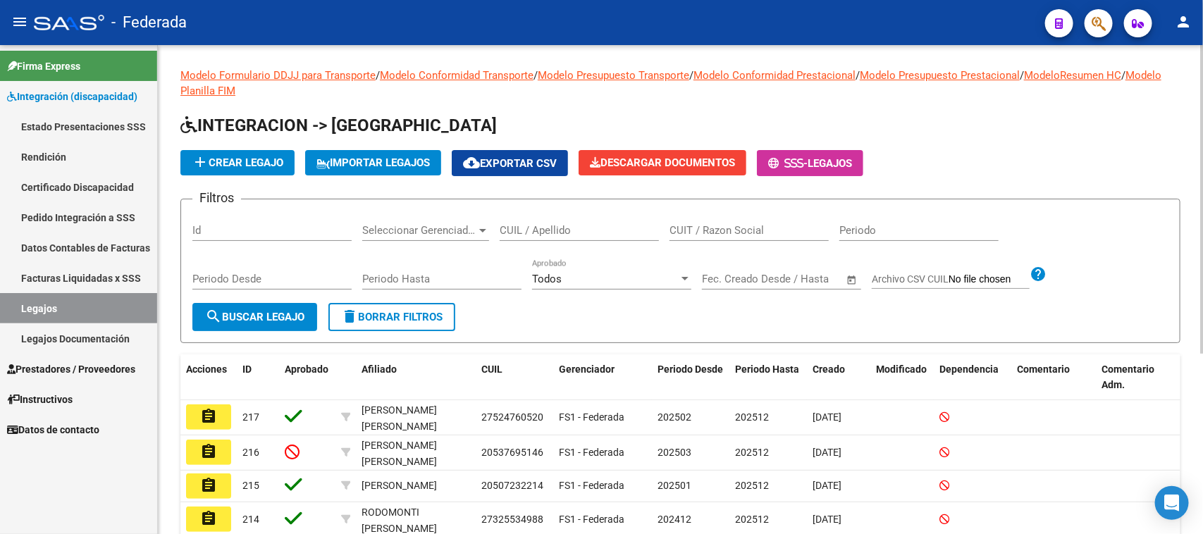
click at [571, 231] on input "CUIL / Apellido" at bounding box center [579, 230] width 159 height 13
paste input "20553591946"
type input "20553591946"
click at [268, 314] on span "search Buscar Legajo" at bounding box center [254, 317] width 99 height 13
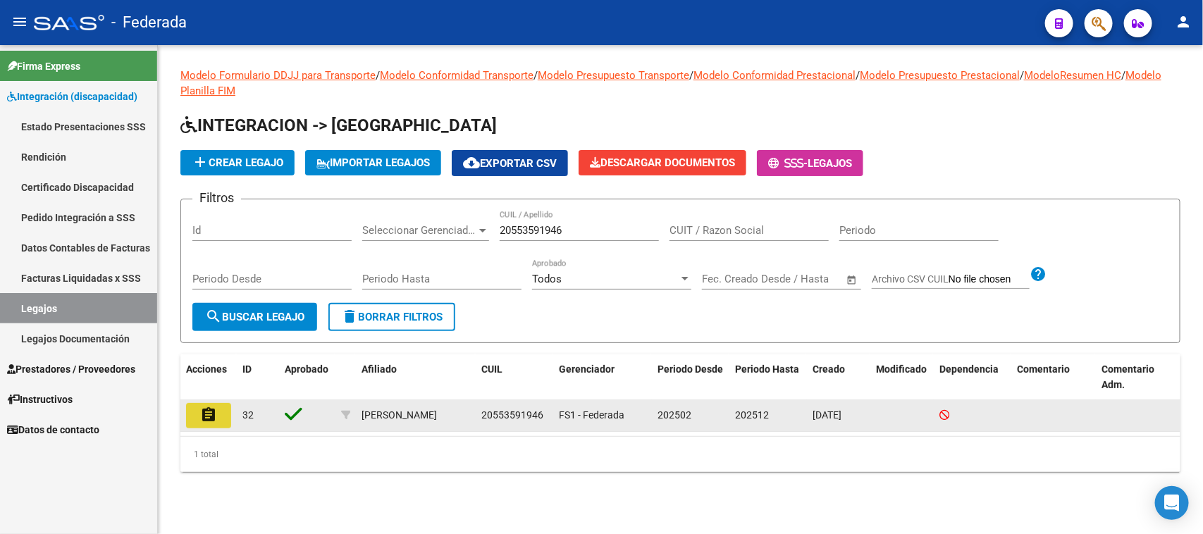
click at [215, 419] on mat-icon "assignment" at bounding box center [208, 415] width 17 height 17
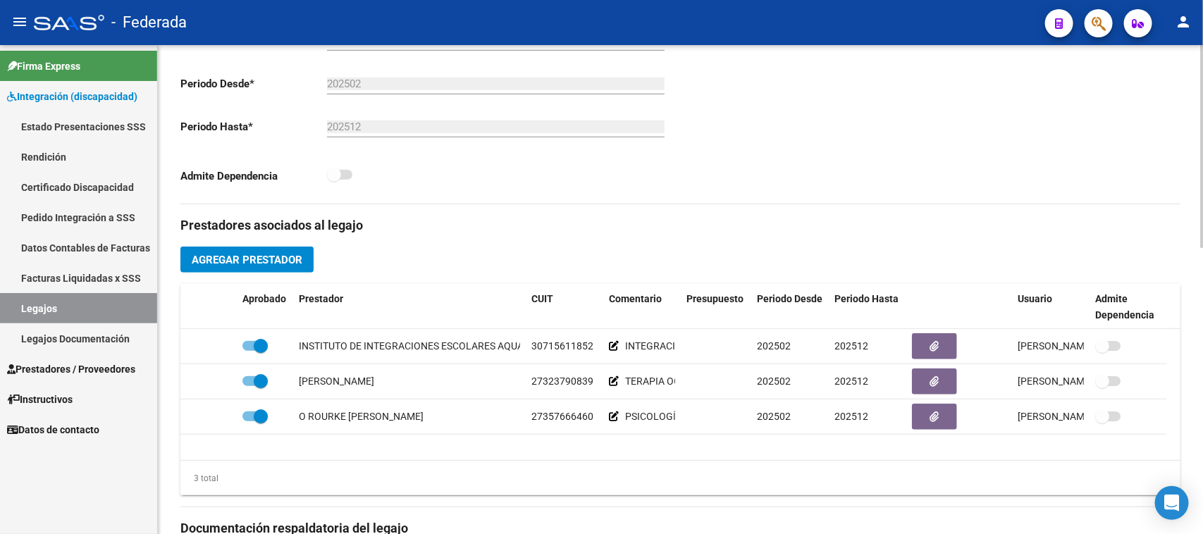
scroll to position [440, 0]
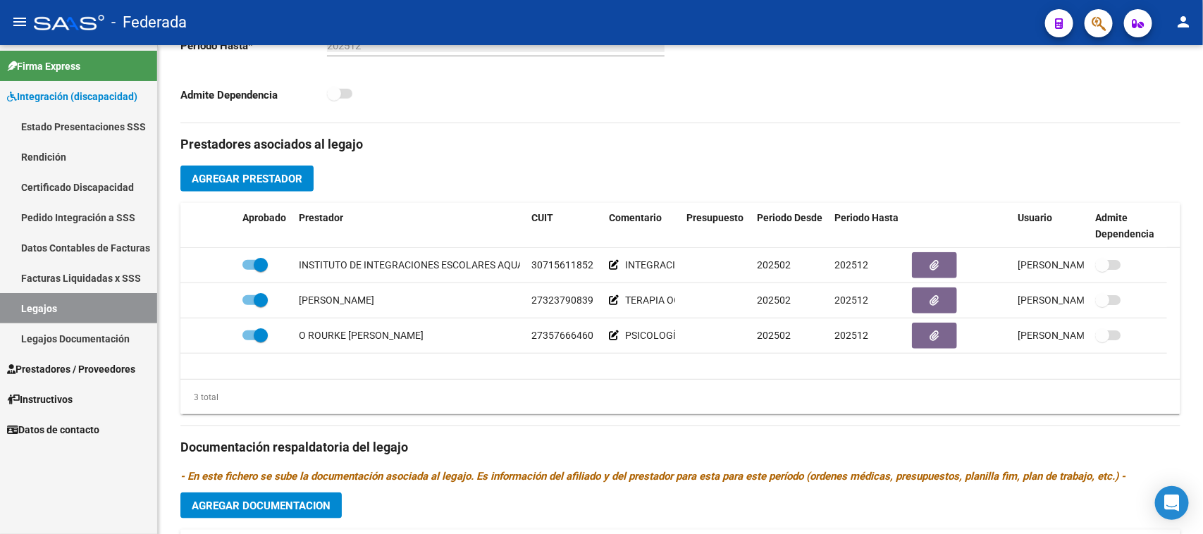
click at [104, 301] on link "Legajos" at bounding box center [78, 308] width 157 height 30
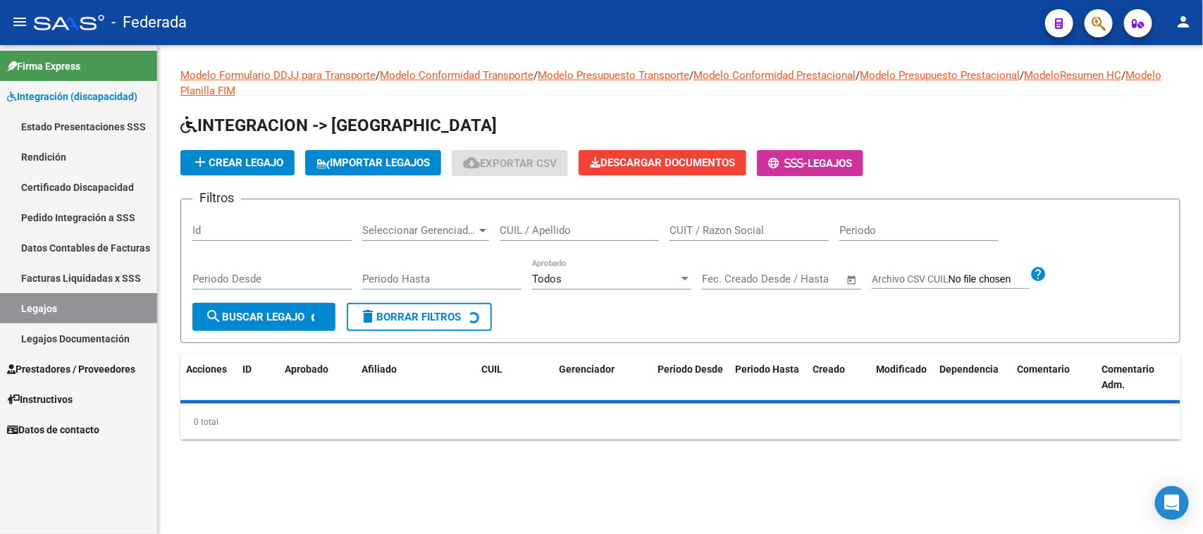
click at [533, 230] on input "CUIL / Apellido" at bounding box center [579, 230] width 159 height 13
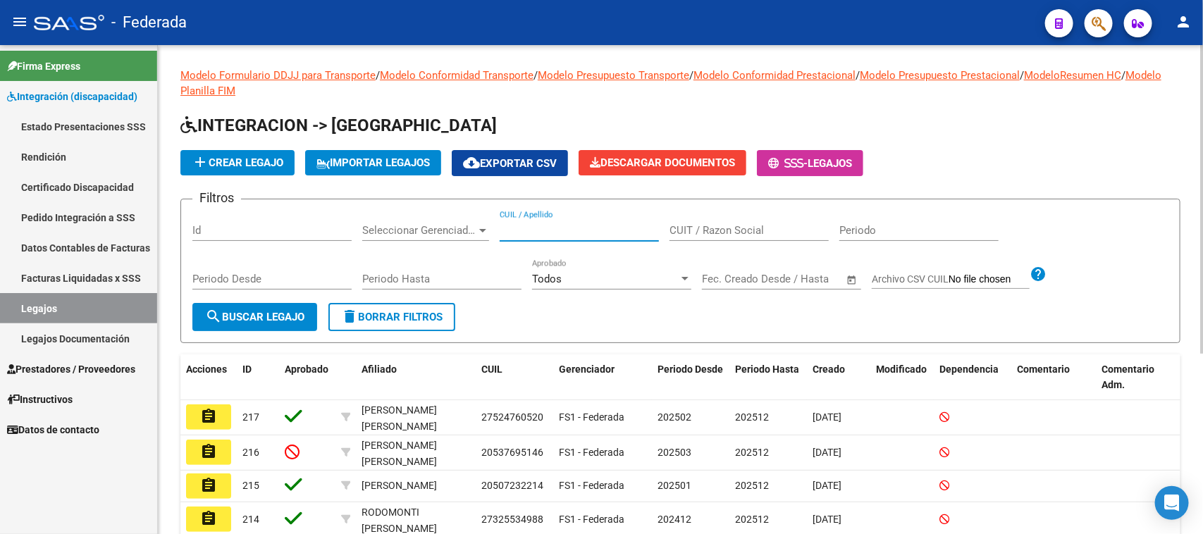
paste input "27531484962"
type input "27531484962"
click at [295, 311] on span "search Buscar Legajo" at bounding box center [254, 317] width 99 height 13
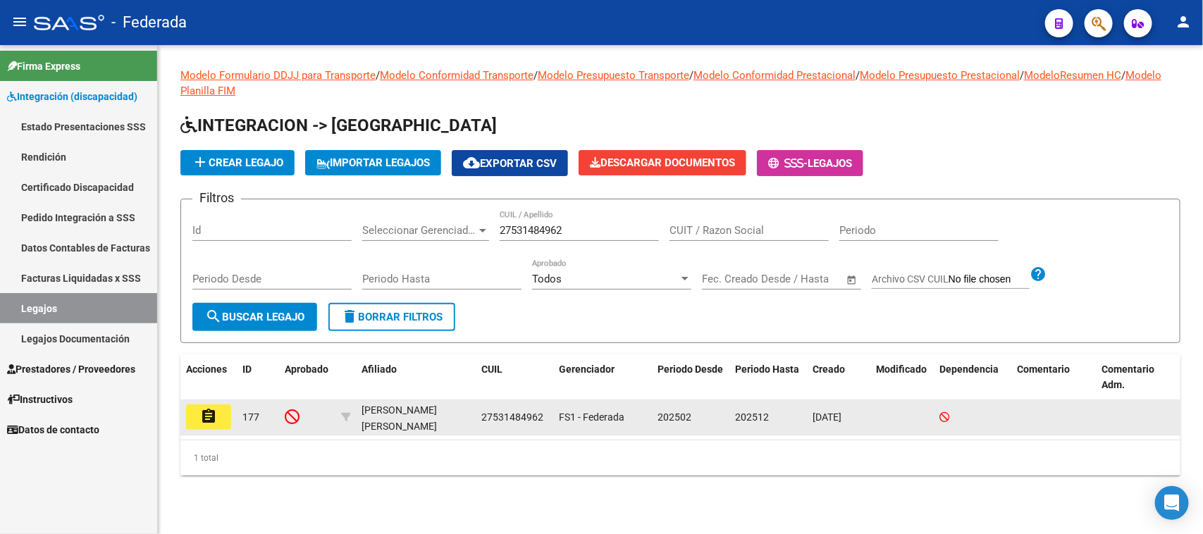
click at [208, 416] on mat-icon "assignment" at bounding box center [208, 416] width 17 height 17
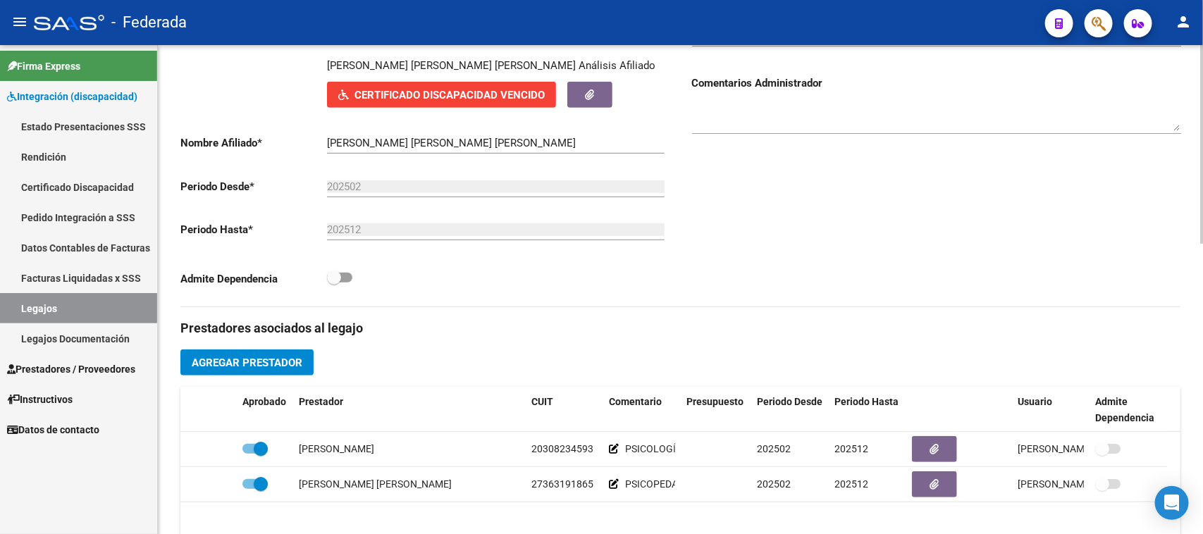
scroll to position [264, 0]
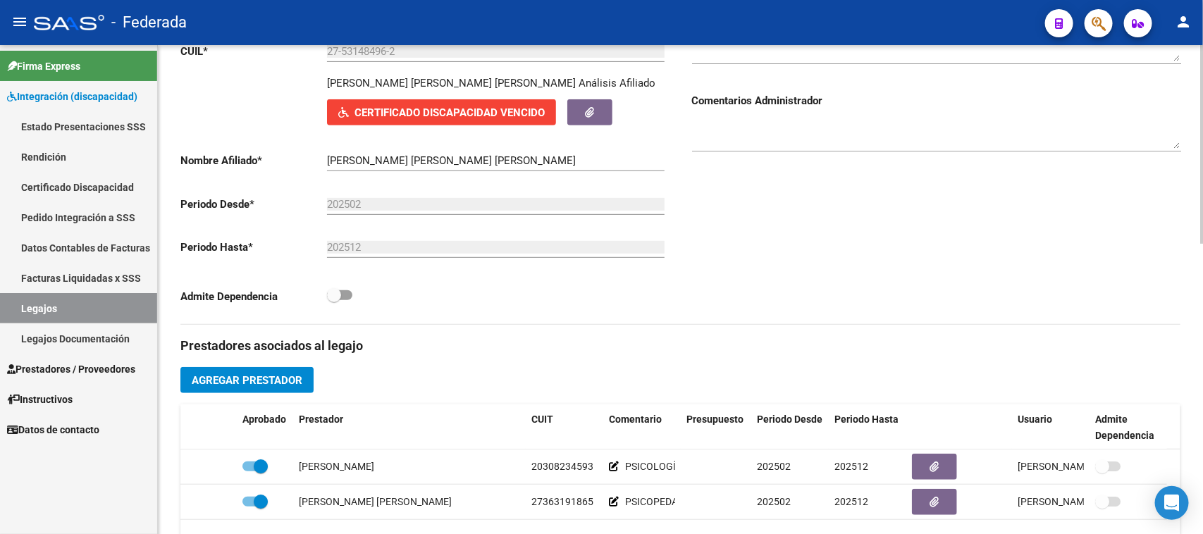
click at [353, 154] on input "[PERSON_NAME] [PERSON_NAME] [PERSON_NAME]" at bounding box center [495, 160] width 337 height 13
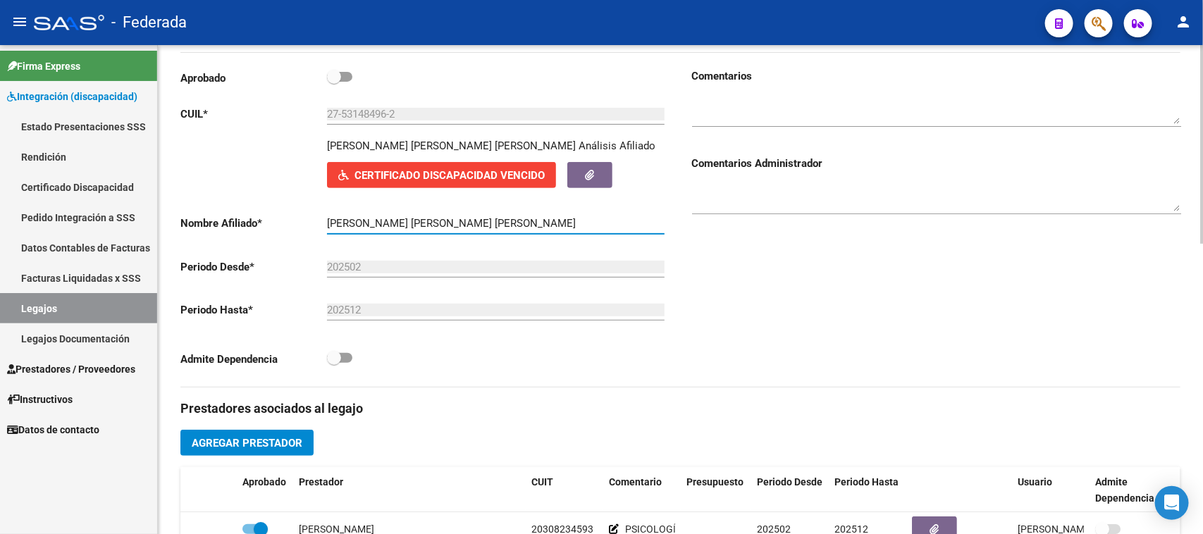
scroll to position [176, 0]
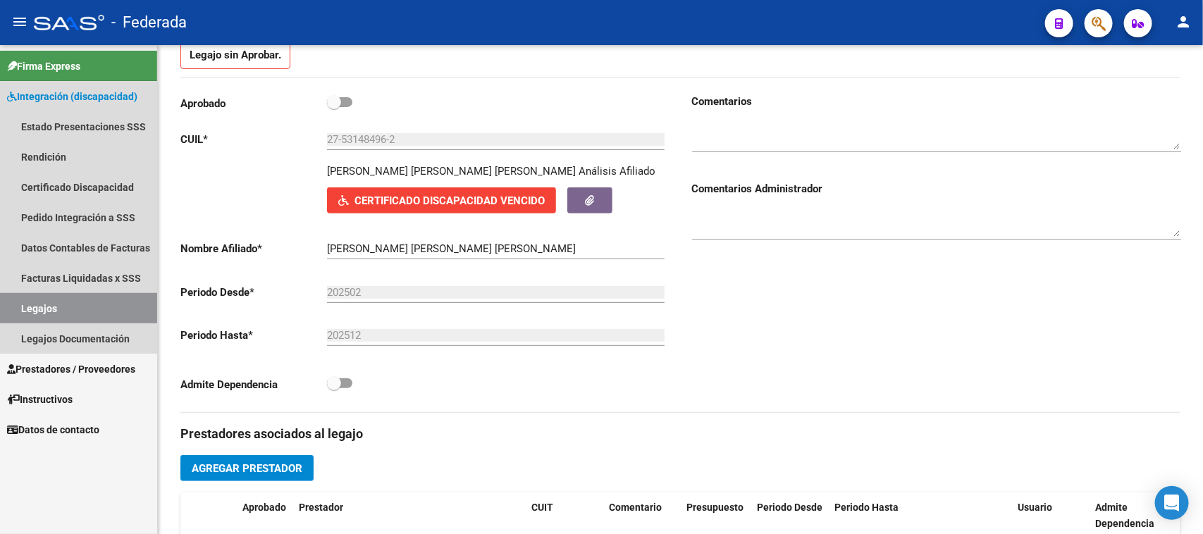
click at [107, 308] on link "Legajos" at bounding box center [78, 308] width 157 height 30
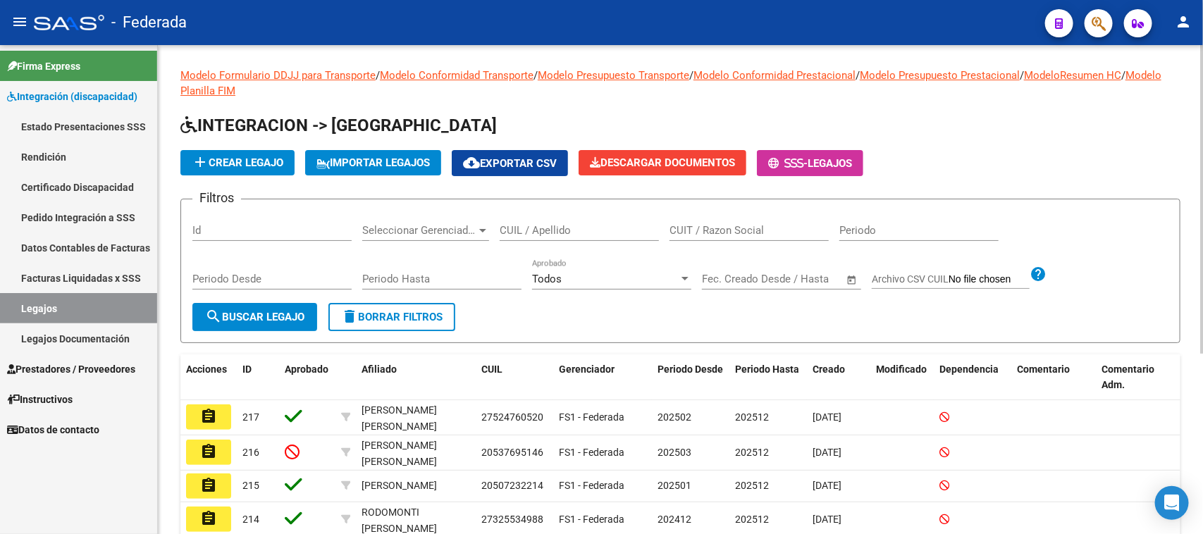
click at [540, 227] on input "CUIL / Apellido" at bounding box center [579, 230] width 159 height 13
paste input "23571238349"
type input "23571238349"
click at [242, 305] on button "search Buscar Legajo" at bounding box center [254, 317] width 125 height 28
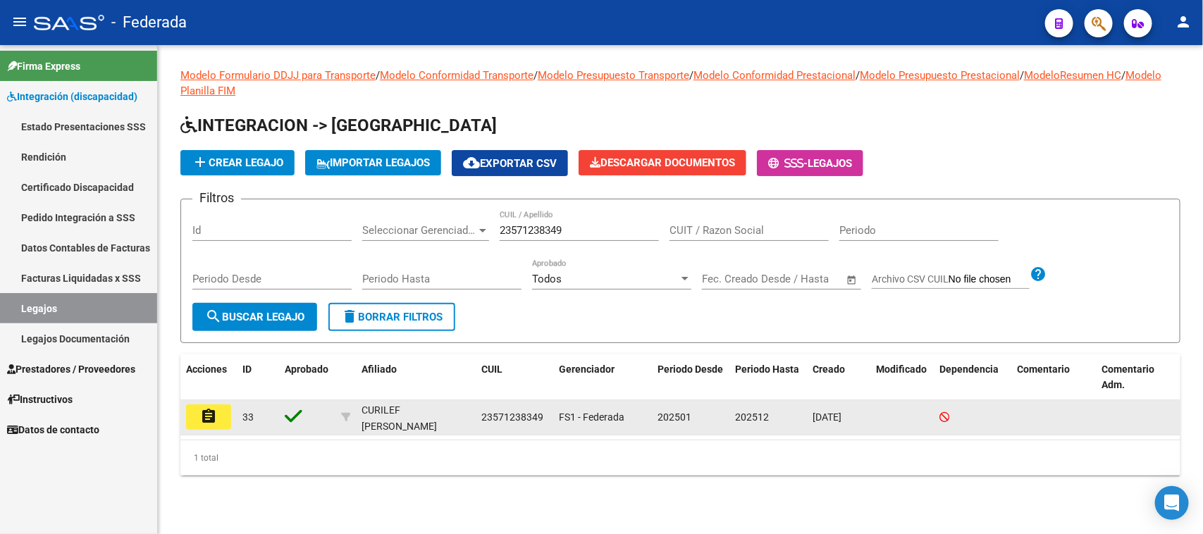
click at [206, 416] on mat-icon "assignment" at bounding box center [208, 416] width 17 height 17
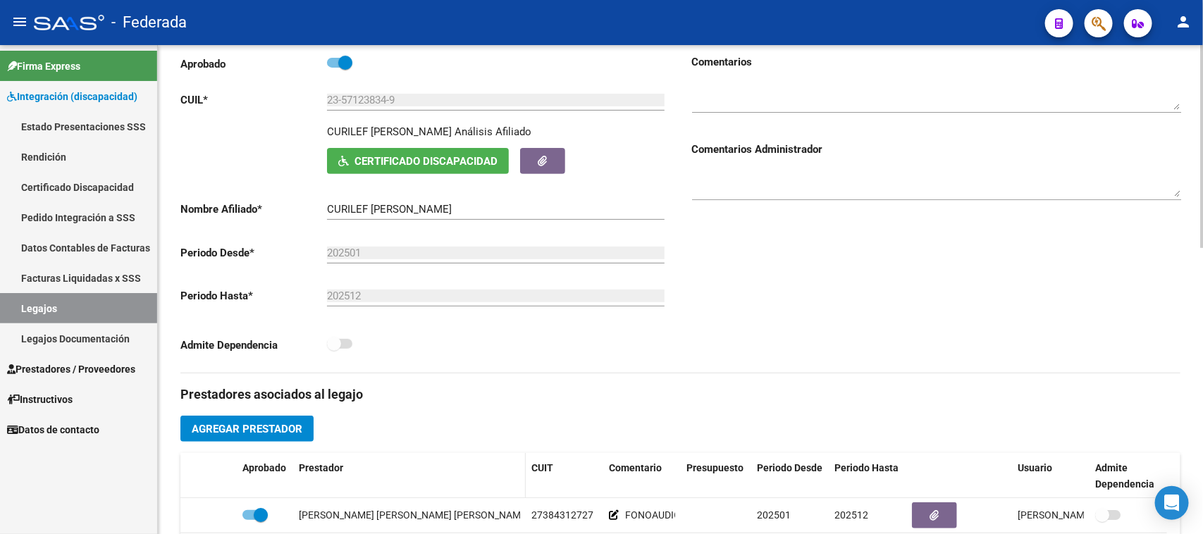
scroll to position [88, 0]
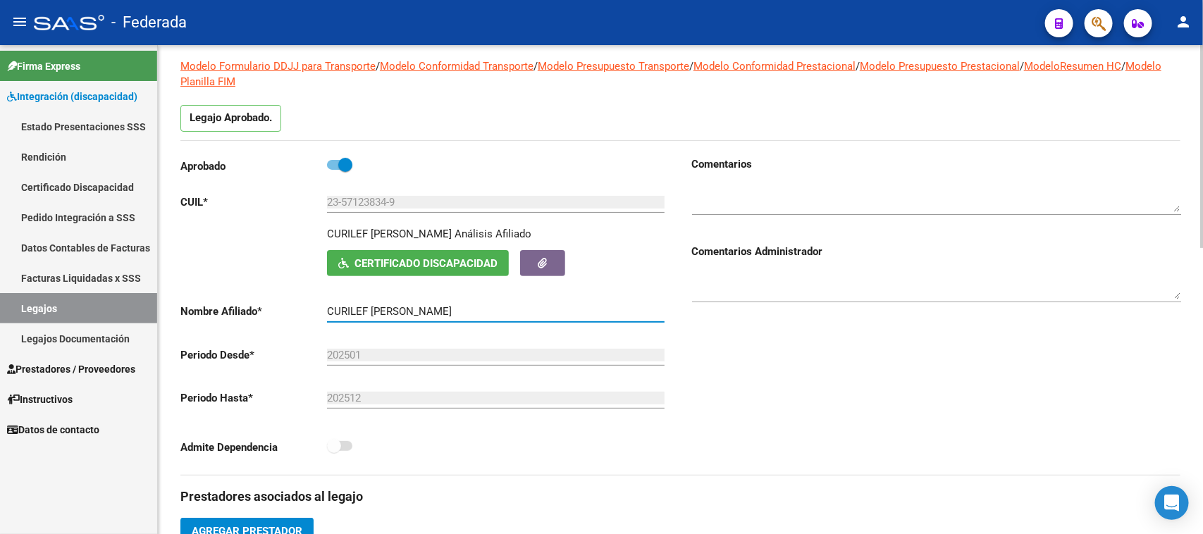
click at [344, 305] on input "CURILEF [PERSON_NAME]" at bounding box center [495, 311] width 337 height 13
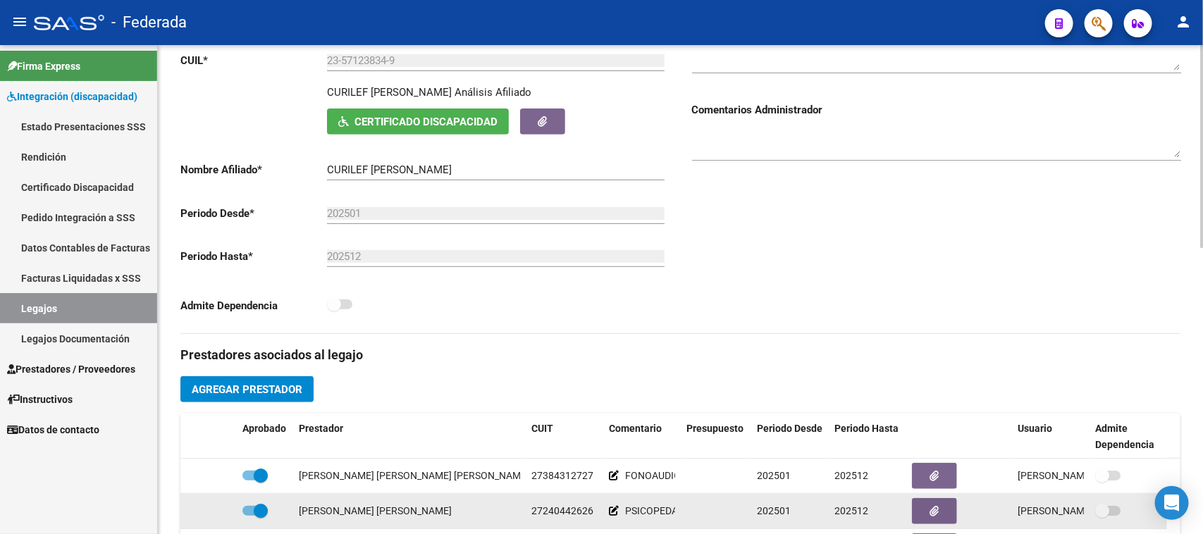
scroll to position [0, 0]
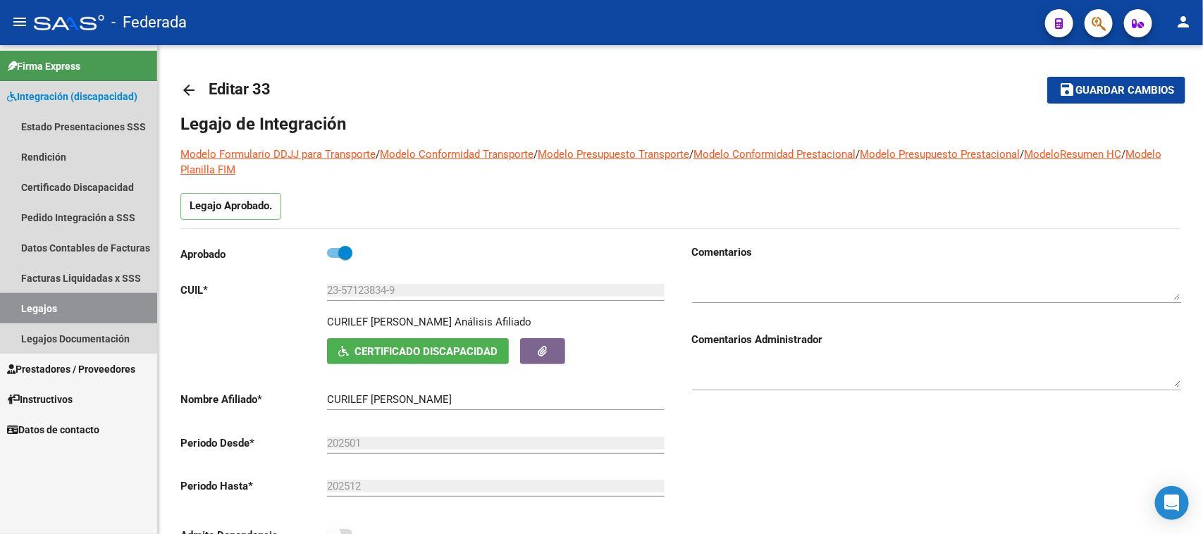
click at [127, 308] on link "Legajos" at bounding box center [78, 308] width 157 height 30
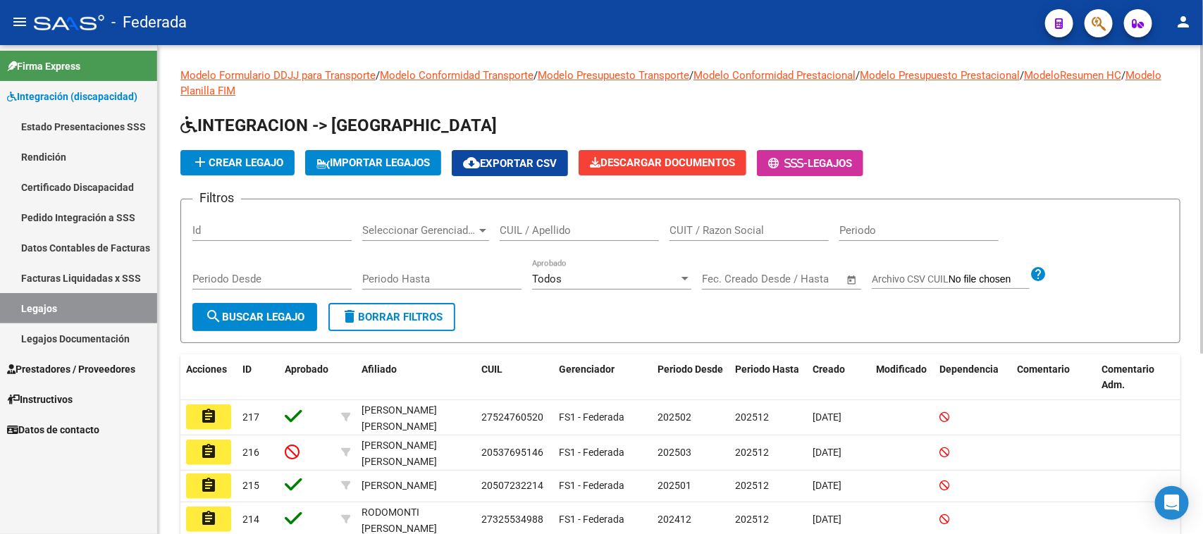
click at [552, 218] on div "CUIL / Apellido" at bounding box center [579, 226] width 159 height 30
paste input "27510184306"
type input "27510184306"
click at [270, 312] on span "search Buscar Legajo" at bounding box center [254, 317] width 99 height 13
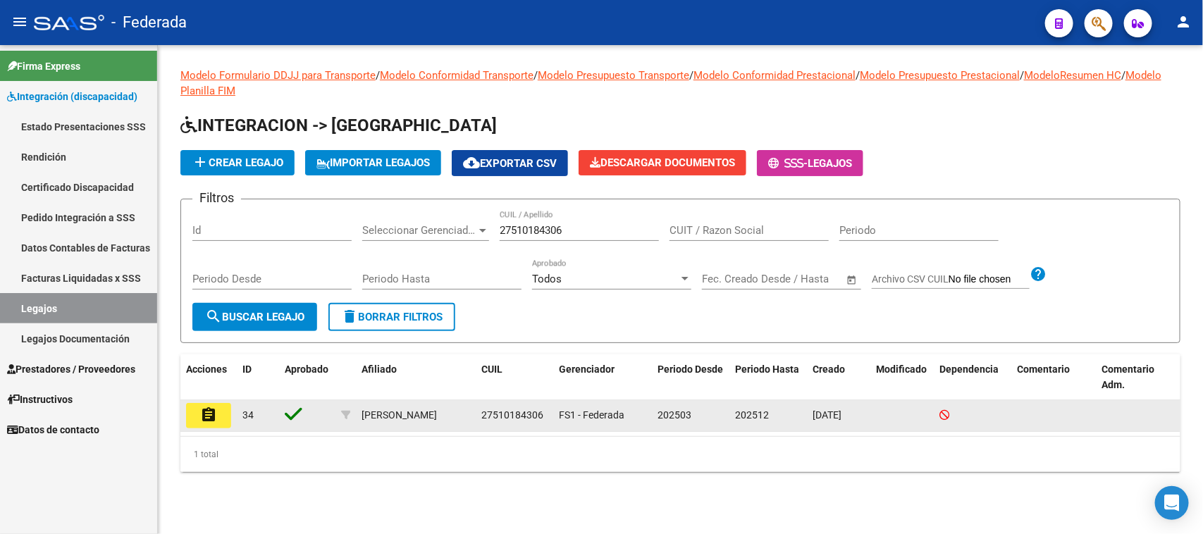
click at [209, 421] on button "assignment" at bounding box center [208, 415] width 45 height 25
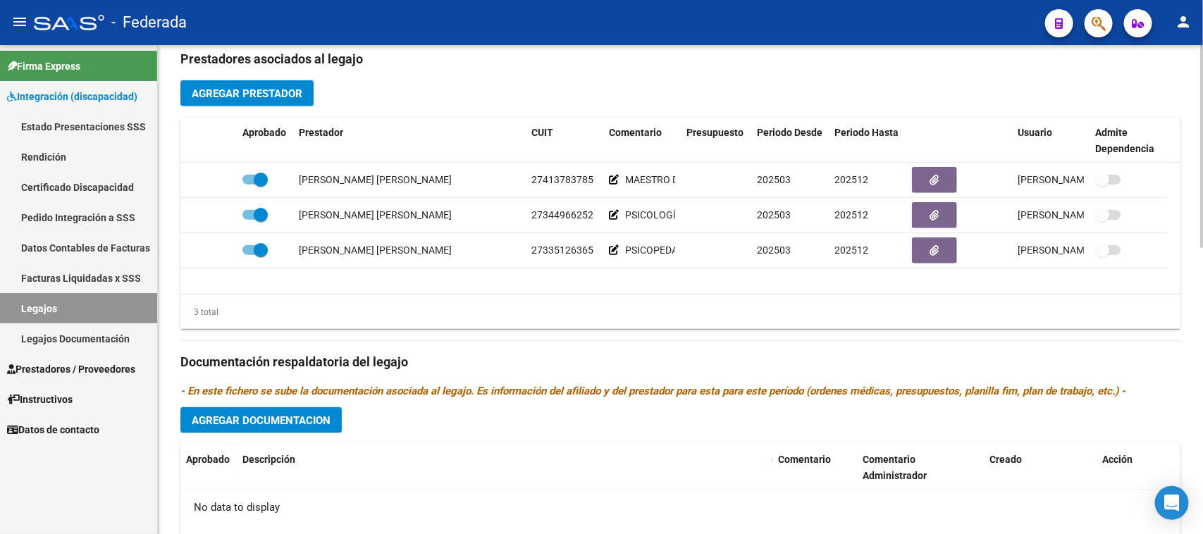
scroll to position [528, 0]
